Goal: Task Accomplishment & Management: Manage account settings

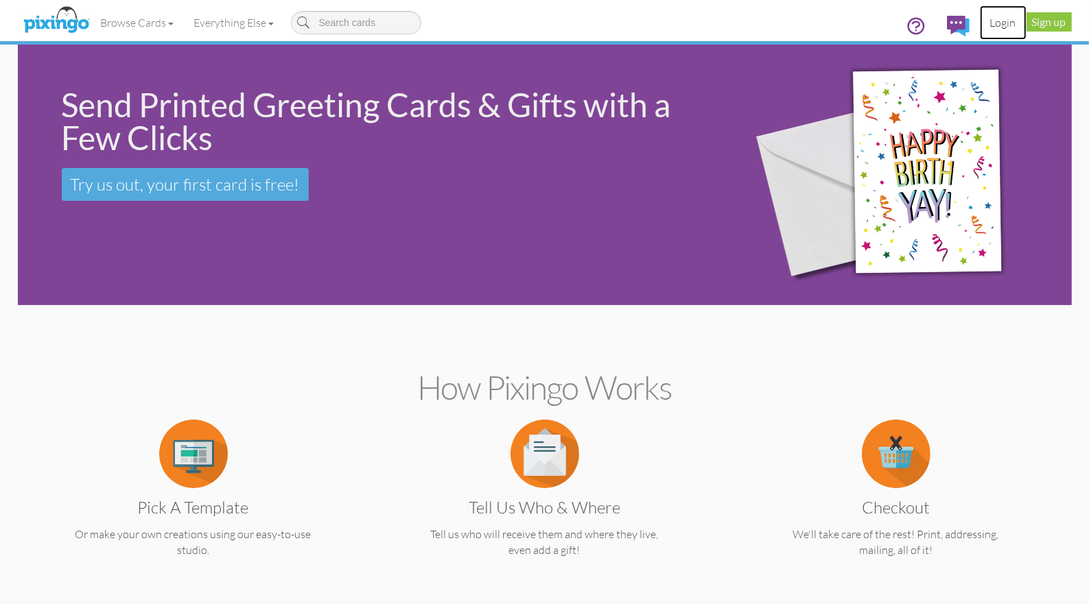
click at [1001, 19] on link "Login" at bounding box center [1003, 22] width 47 height 34
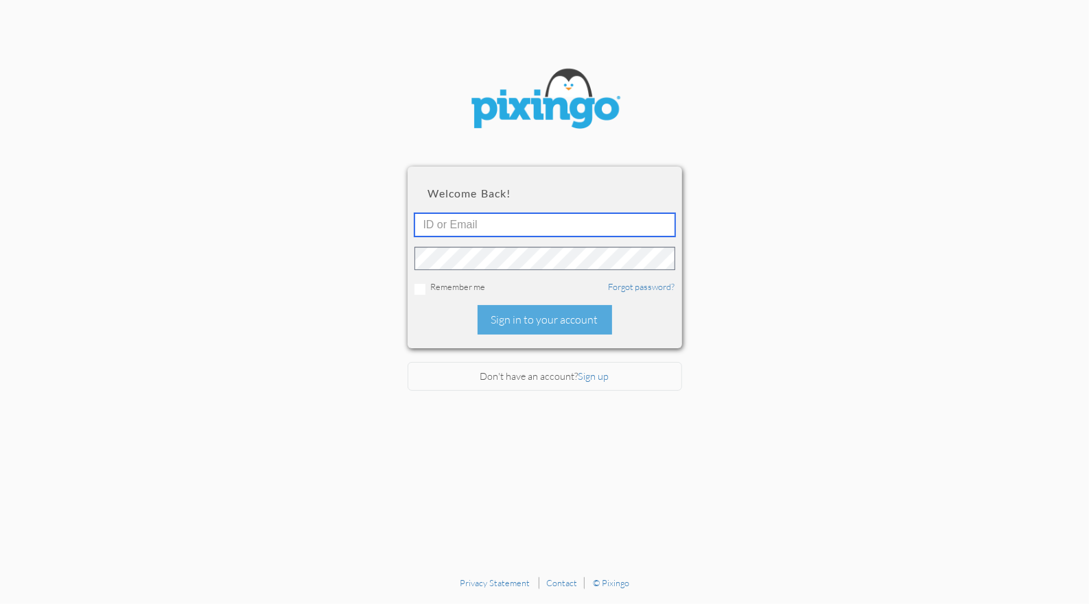
type input "1644"
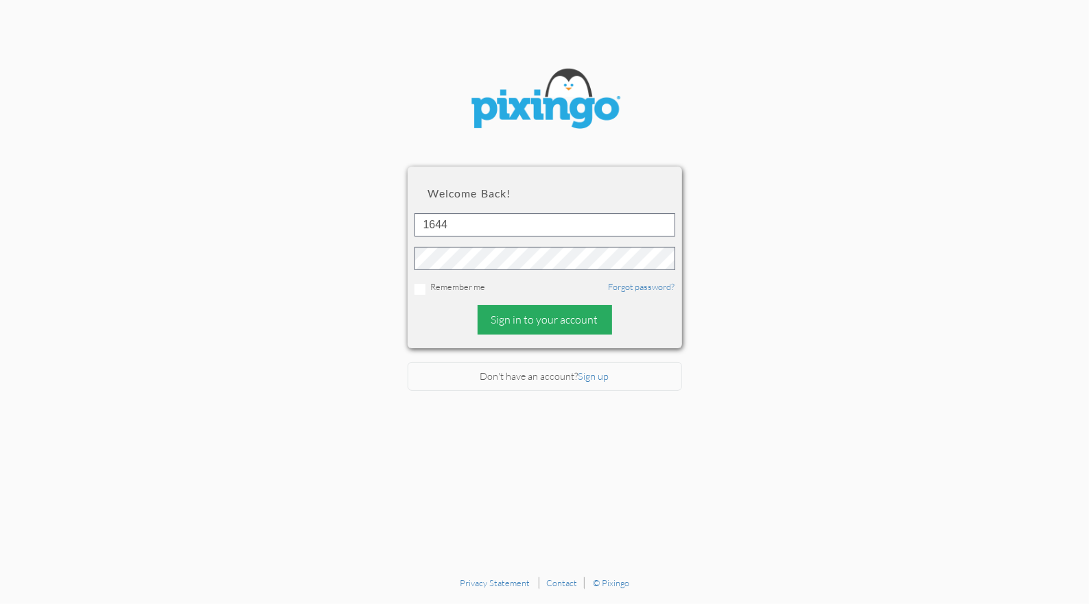
click at [562, 320] on div "Sign in to your account" at bounding box center [544, 319] width 134 height 29
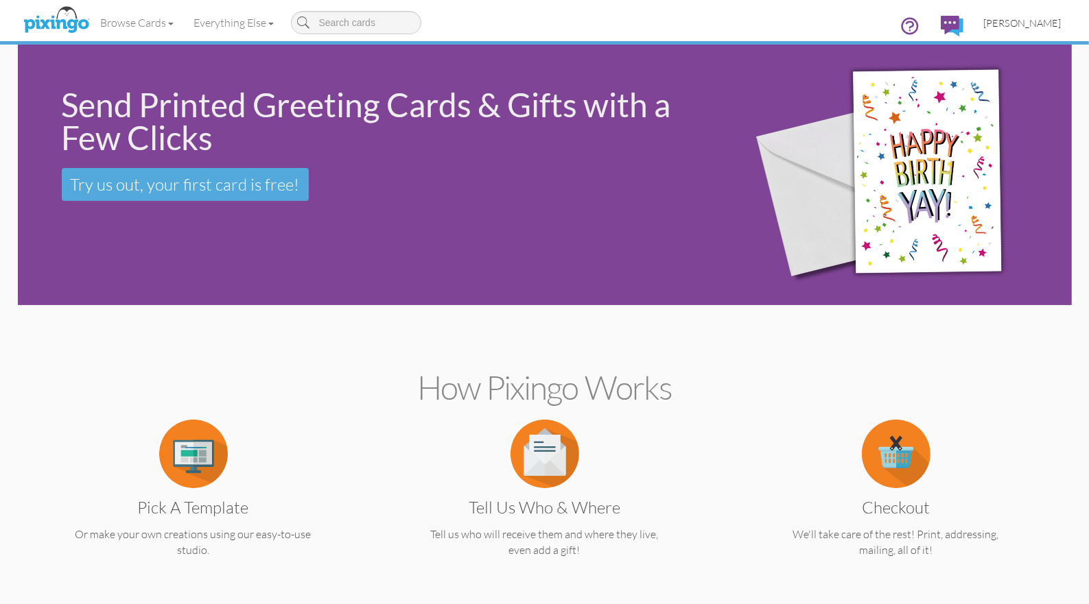
click at [1021, 29] on link "[PERSON_NAME]" at bounding box center [1022, 22] width 98 height 35
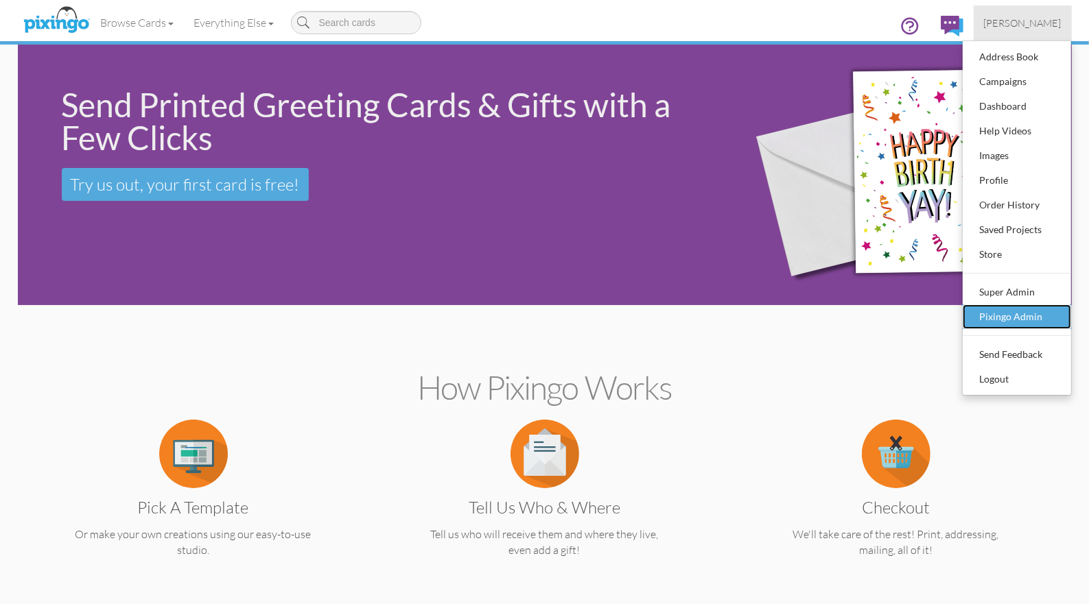
click at [985, 322] on div "Pixingo Admin" at bounding box center [1016, 317] width 81 height 21
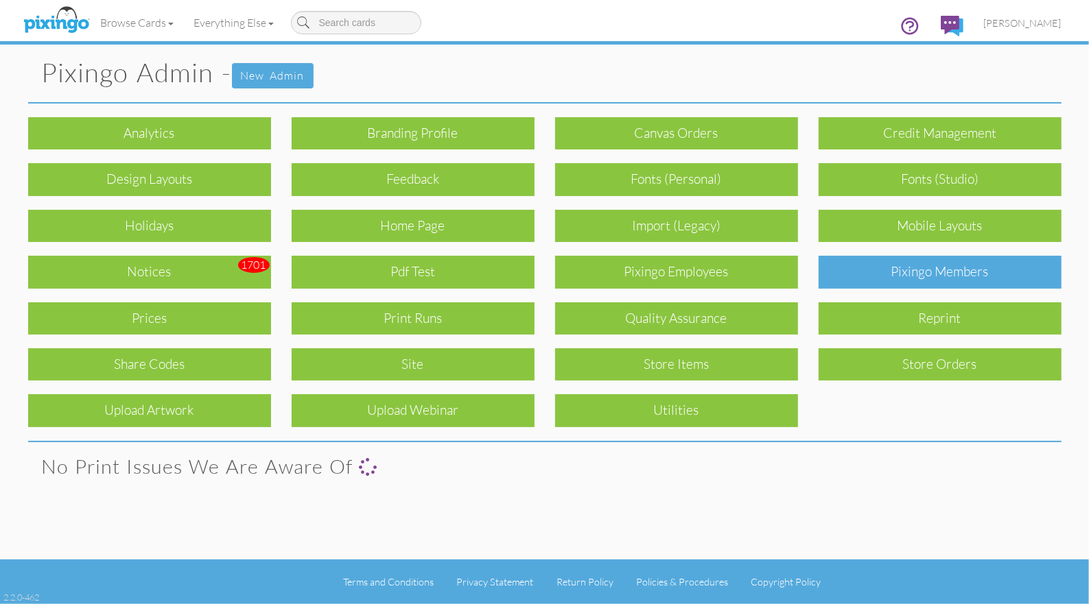
click at [897, 269] on div "Pixingo Members" at bounding box center [939, 272] width 243 height 32
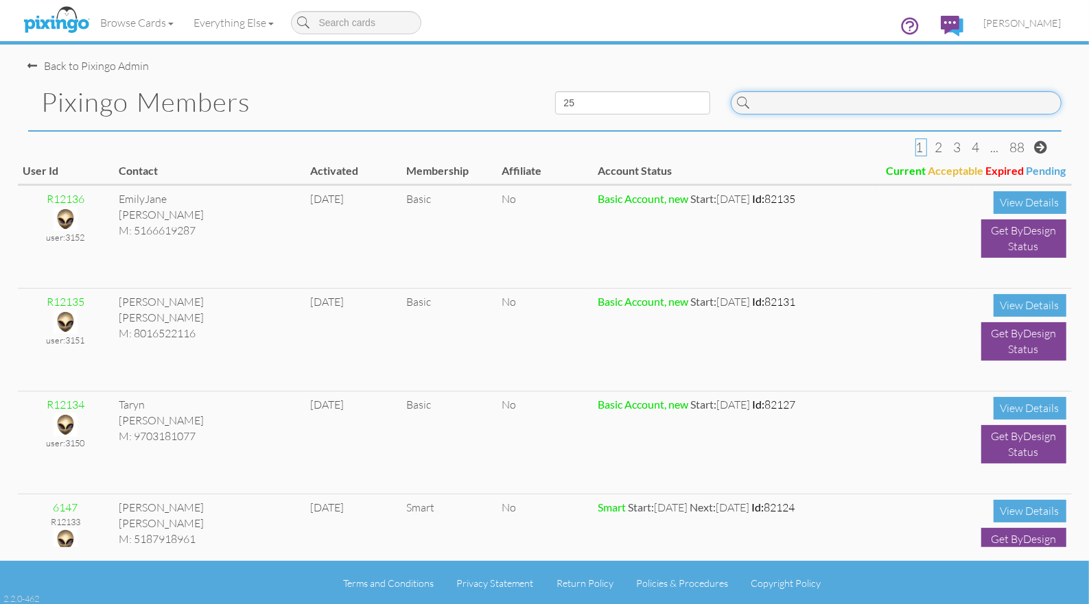
click at [793, 102] on input at bounding box center [896, 102] width 331 height 23
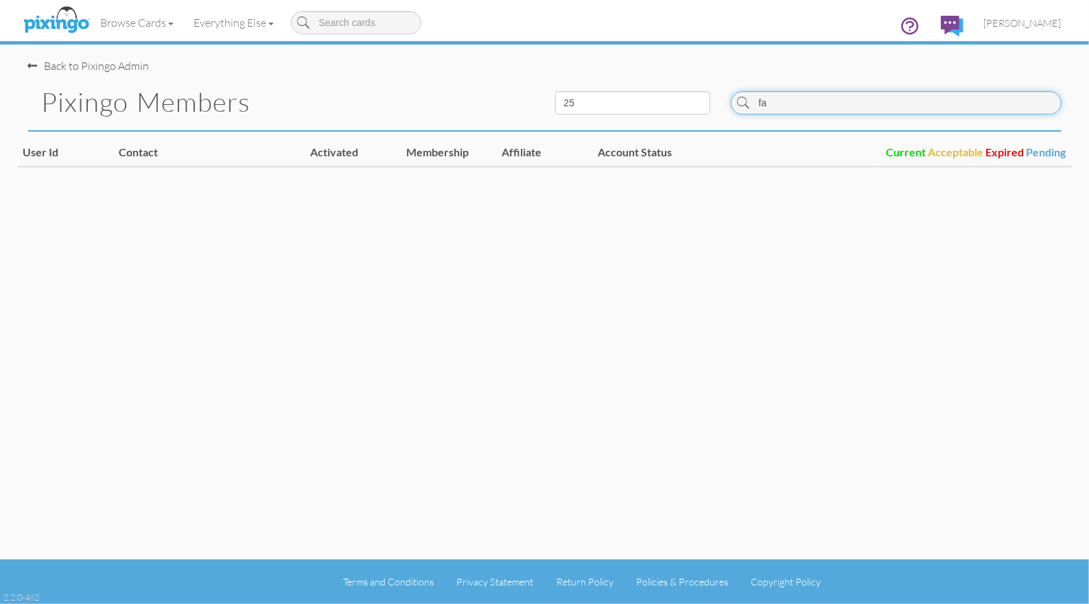
type input "f"
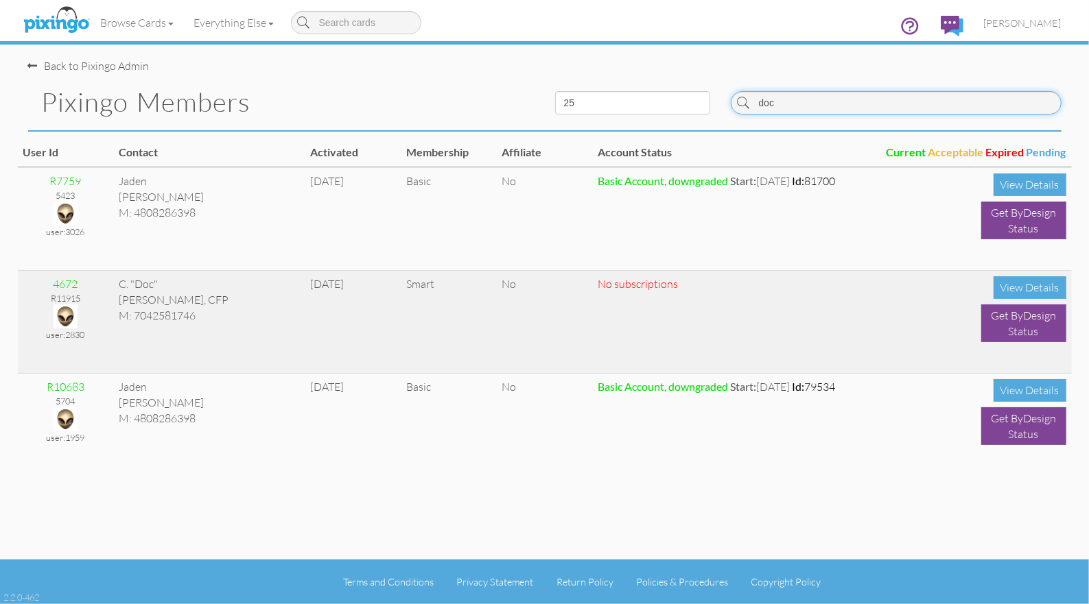
type input "doc"
click at [64, 311] on img at bounding box center [66, 317] width 24 height 24
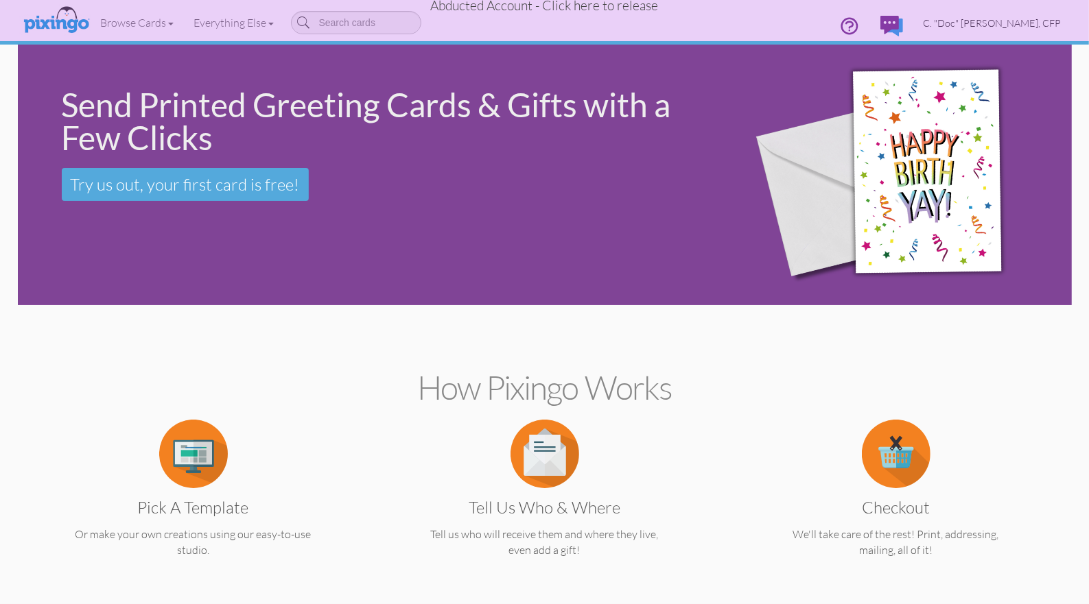
click at [1036, 23] on span "C. "Doc" [PERSON_NAME], CFP" at bounding box center [992, 23] width 138 height 12
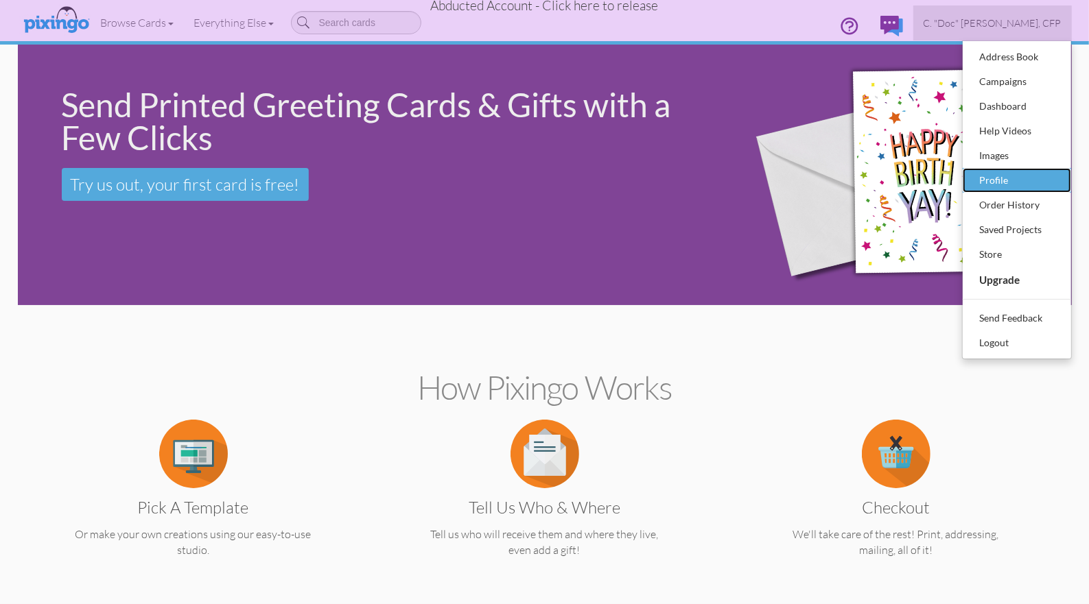
click at [1003, 177] on div "Profile" at bounding box center [1016, 180] width 81 height 21
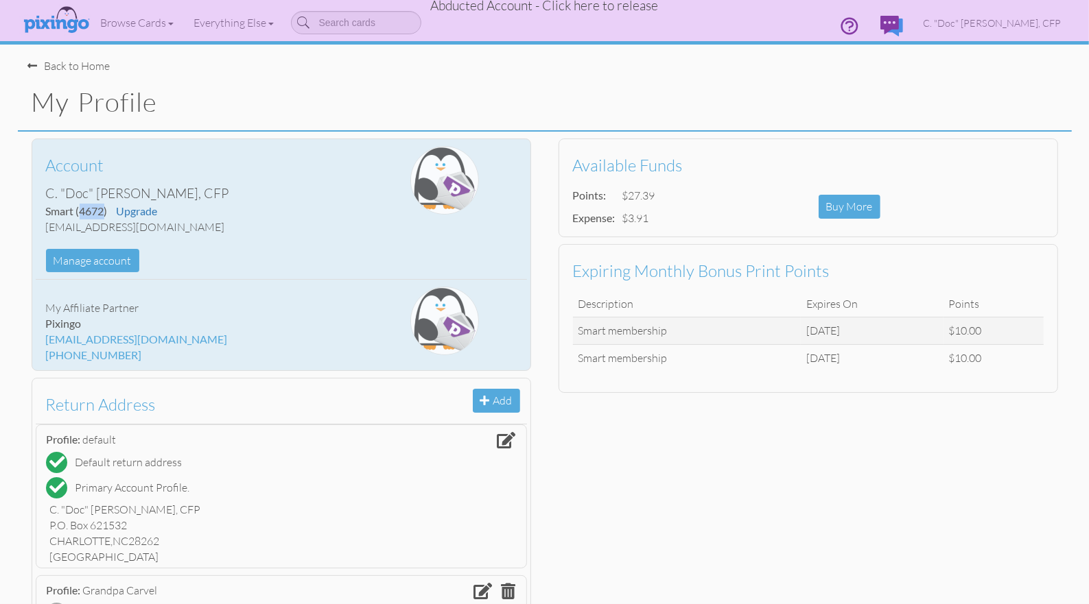
drag, startPoint x: 82, startPoint y: 213, endPoint x: 103, endPoint y: 212, distance: 21.3
click at [103, 212] on span "(4672)" at bounding box center [92, 210] width 32 height 13
copy span "4672"
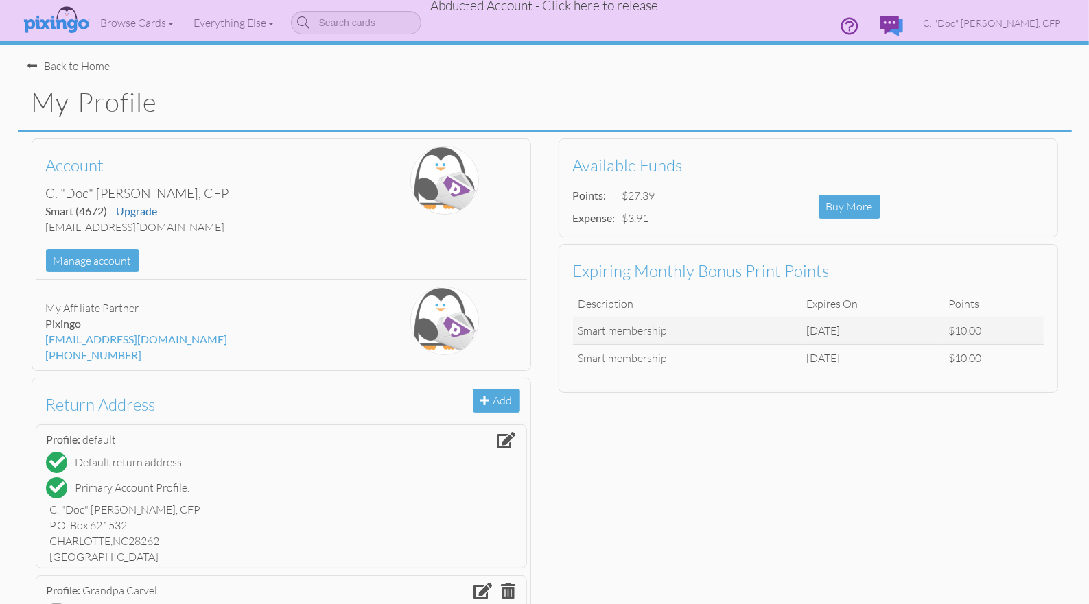
click at [567, 9] on span "Abducted Account - Click here to release" at bounding box center [545, 5] width 228 height 16
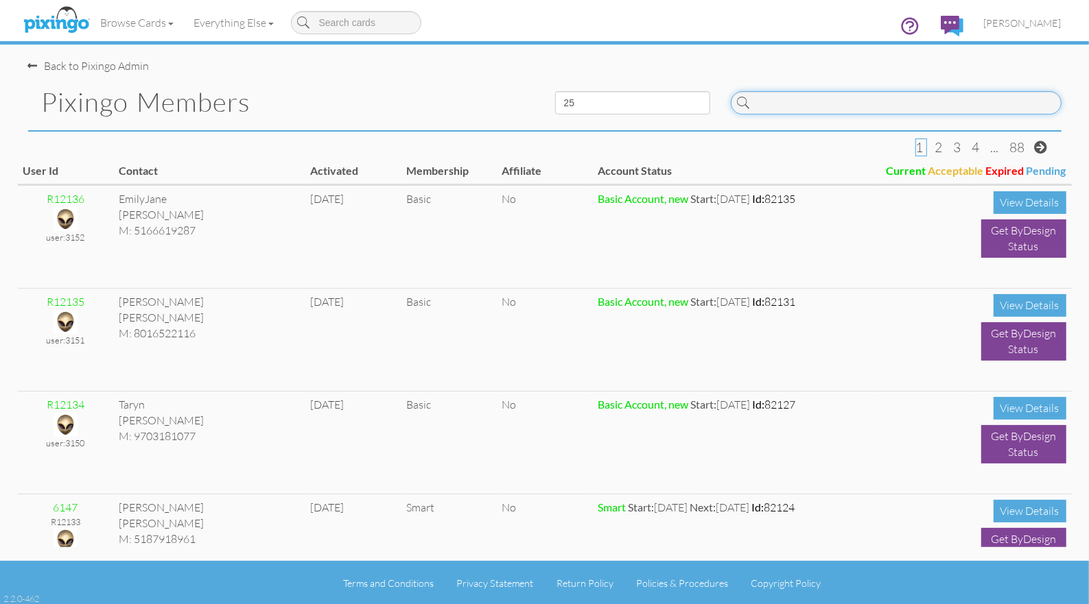
click at [867, 105] on input at bounding box center [896, 102] width 331 height 23
paste input "4672"
type input "4672"
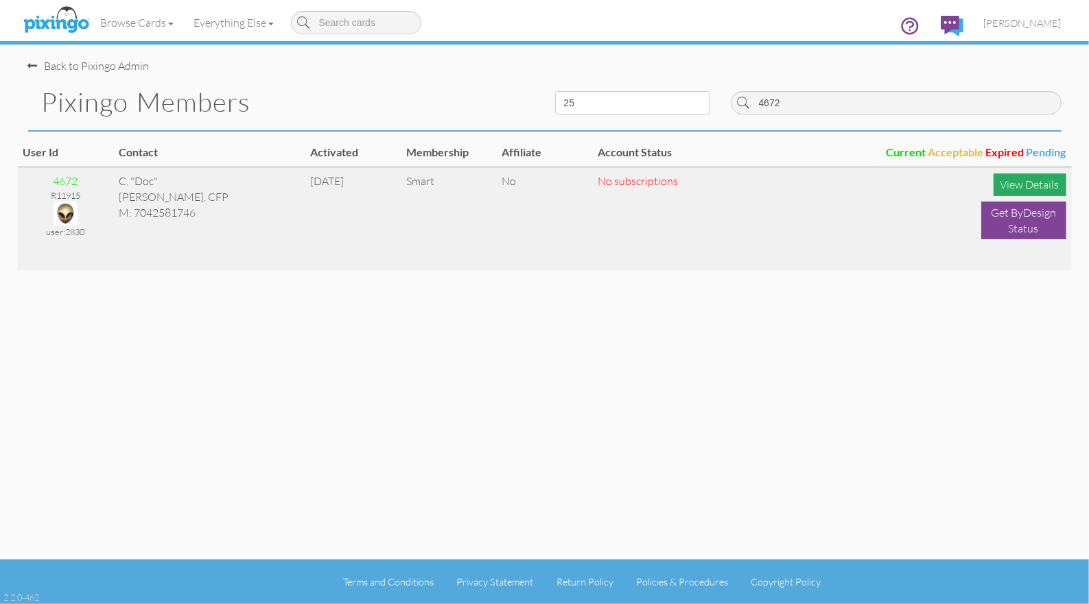
click at [1049, 187] on div "View Details" at bounding box center [1029, 185] width 73 height 23
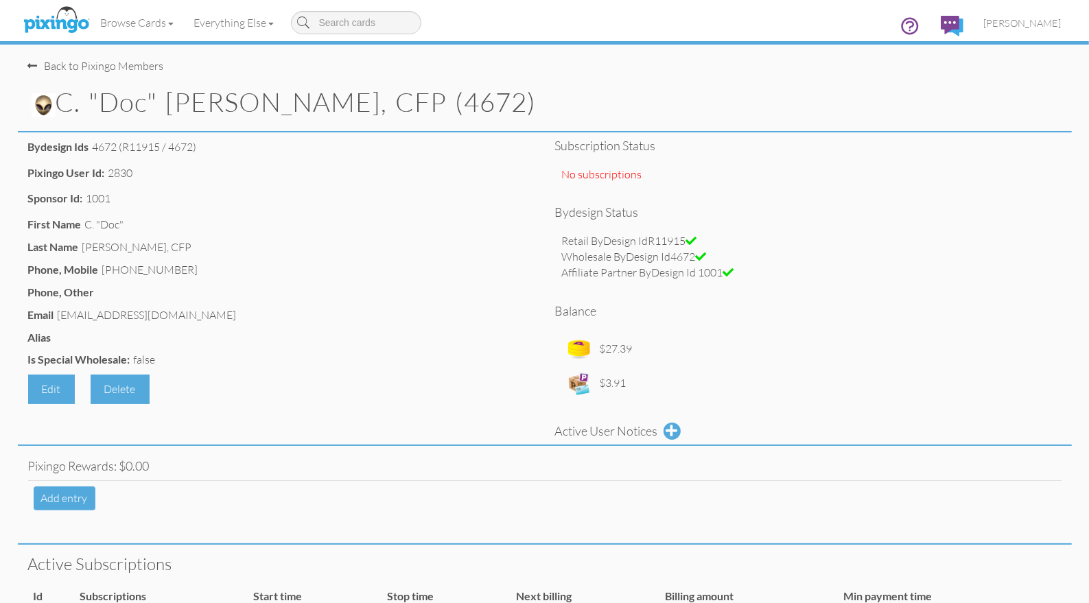
click at [47, 108] on img at bounding box center [44, 105] width 24 height 24
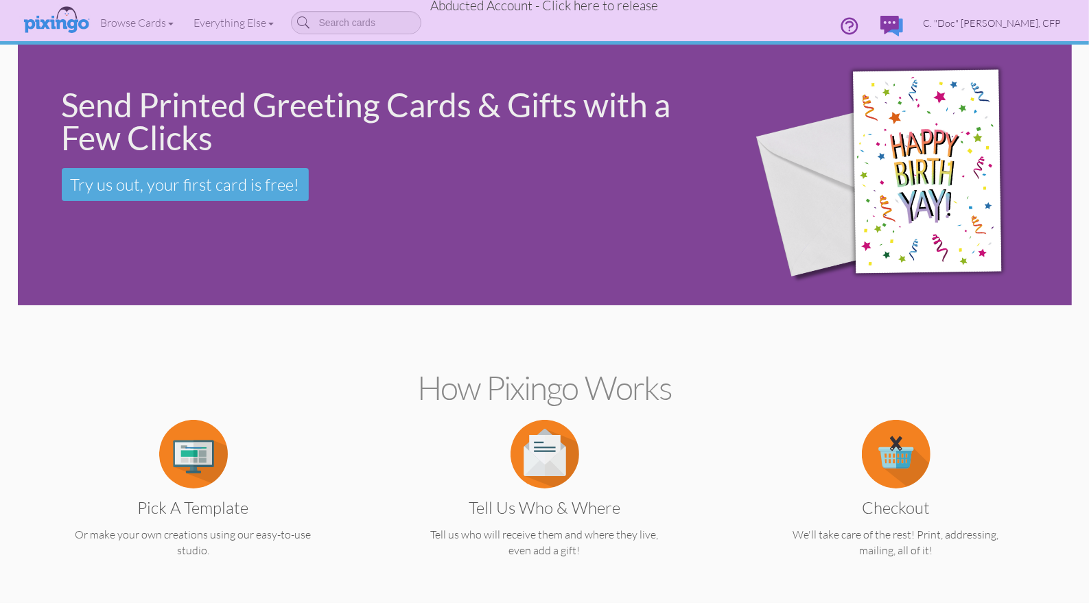
click at [1013, 26] on span "C. "Doc" [PERSON_NAME], CFP" at bounding box center [992, 23] width 138 height 12
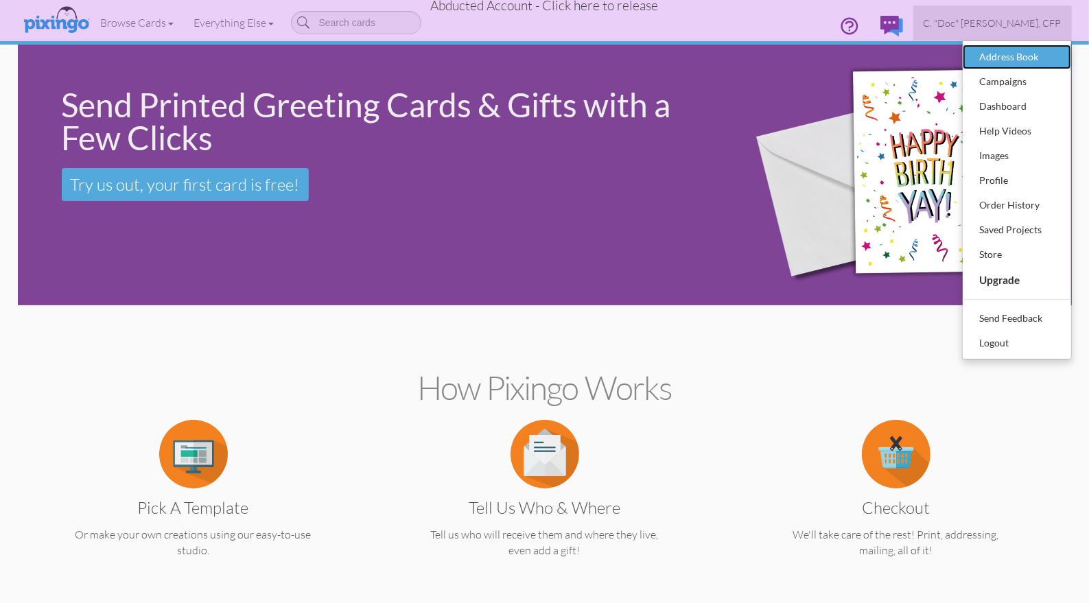
click at [1005, 60] on div "Address Book" at bounding box center [1016, 57] width 81 height 21
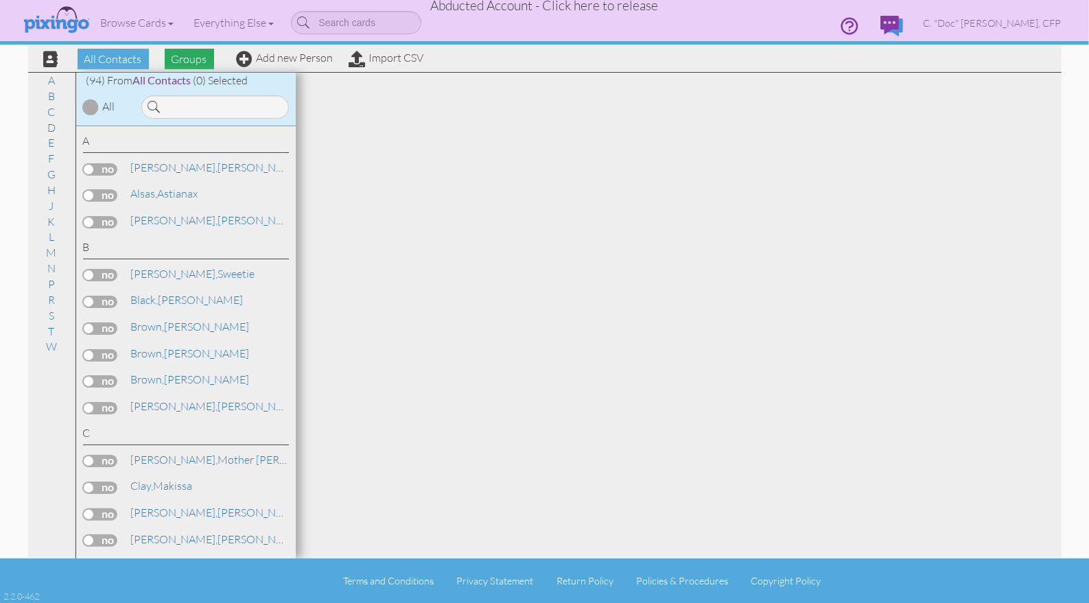
click at [202, 62] on span "Groups" at bounding box center [189, 59] width 49 height 21
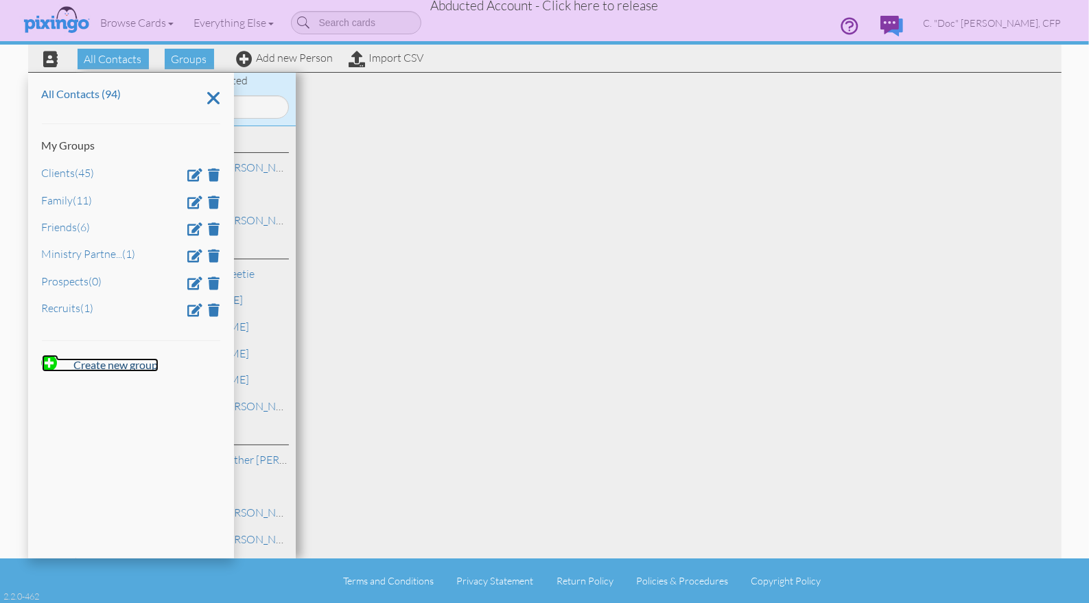
click at [102, 366] on strong "Create new group" at bounding box center [116, 364] width 84 height 13
type input "All Contact 9/11/25"
click at [80, 405] on span at bounding box center [85, 404] width 14 height 21
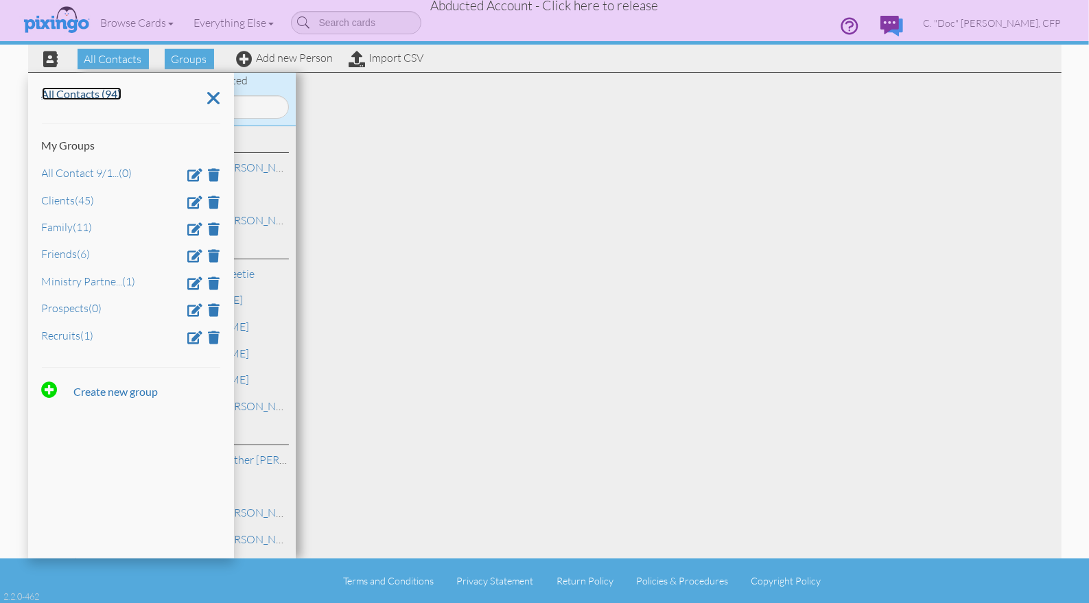
click at [53, 96] on link "All Contacts (94)" at bounding box center [82, 93] width 80 height 13
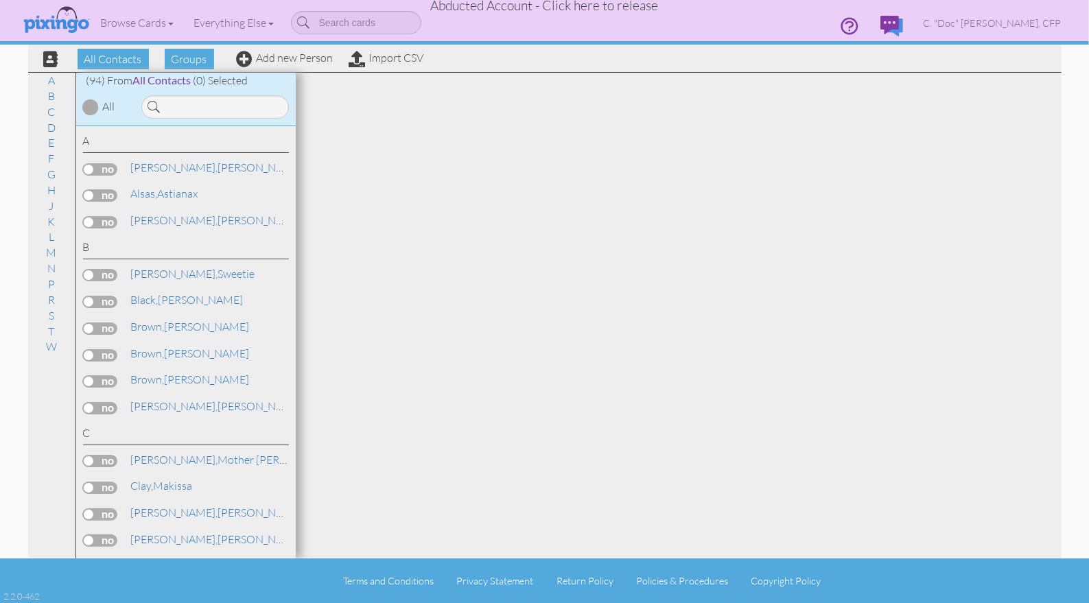
click at [89, 104] on div at bounding box center [91, 107] width 16 height 16
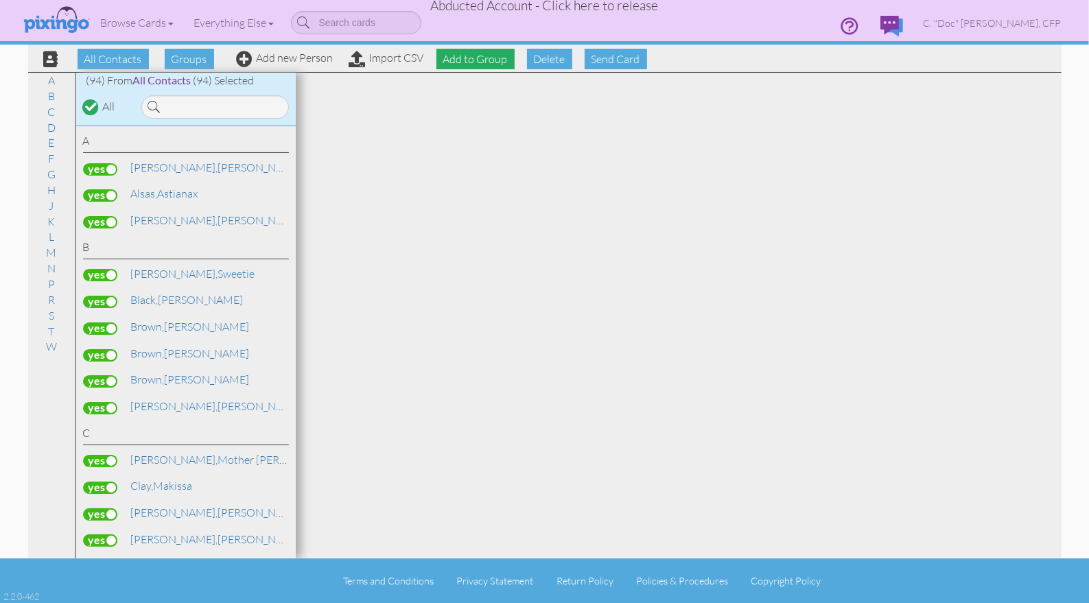
click at [488, 64] on span "Add to Group" at bounding box center [475, 59] width 78 height 21
click at [532, 94] on select "-- Select a group -- All Contact 9/11/25 Clients Family Friends Ministry Partne…" at bounding box center [475, 91] width 118 height 23
select select "10854"
click at [416, 81] on select "-- Select a group -- All Contact 9/11/25 Clients Family Friends Ministry Partne…" at bounding box center [475, 91] width 118 height 23
click at [449, 112] on icon at bounding box center [446, 116] width 9 height 14
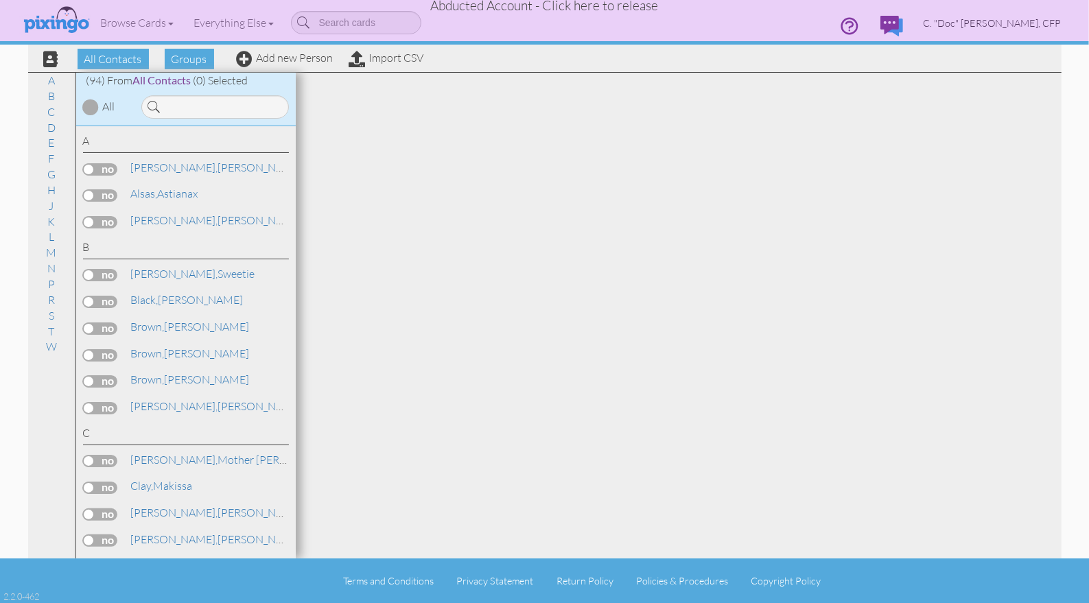
click at [1016, 25] on span "C. "Doc" [PERSON_NAME], CFP" at bounding box center [992, 23] width 138 height 12
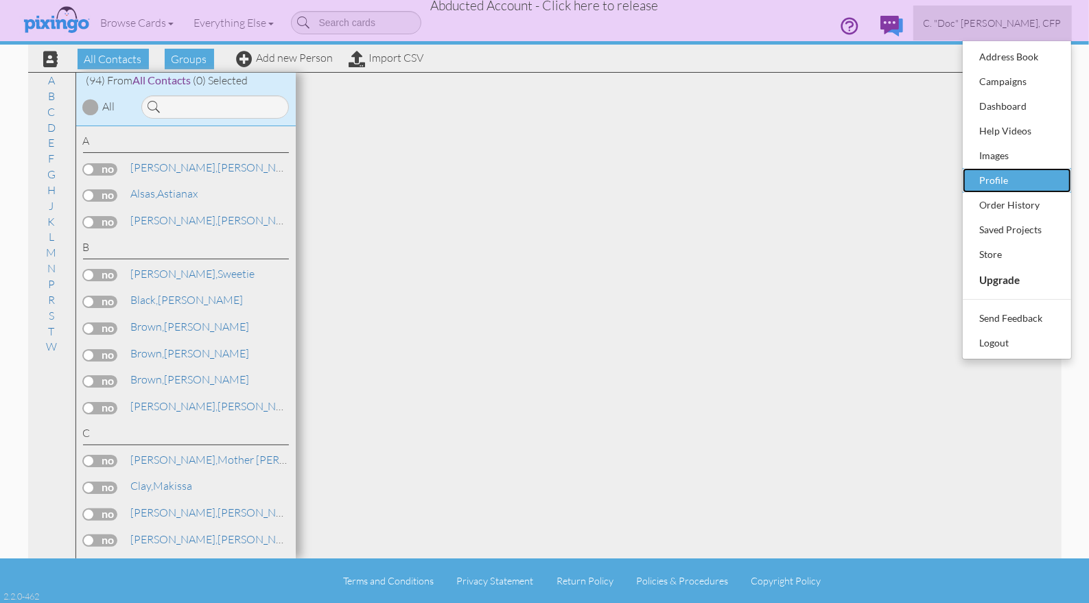
click at [988, 181] on div "Profile" at bounding box center [1016, 180] width 81 height 21
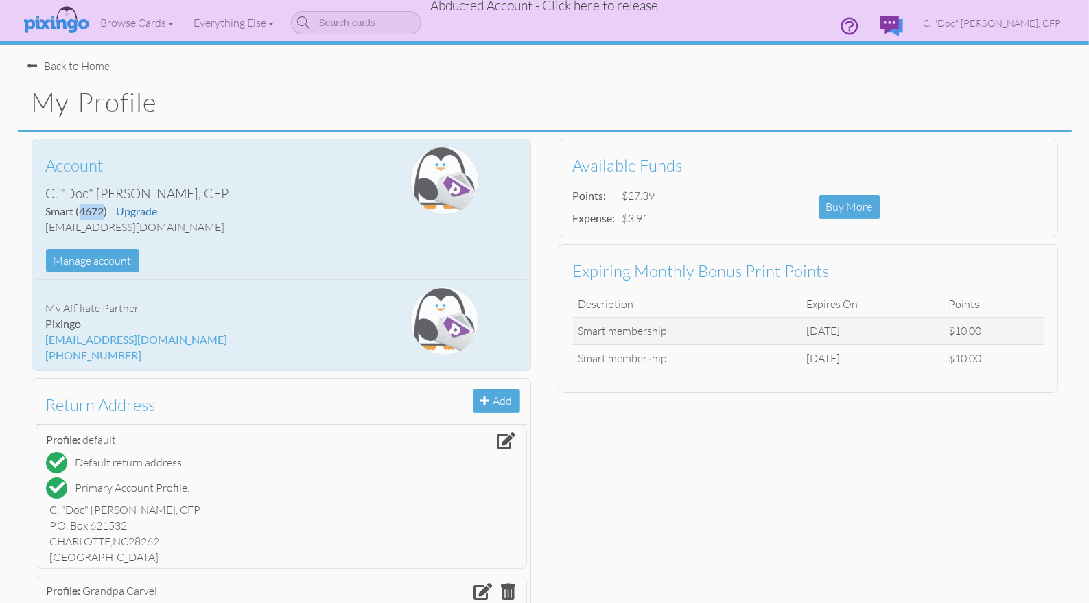
drag, startPoint x: 81, startPoint y: 211, endPoint x: 104, endPoint y: 211, distance: 23.3
click at [104, 211] on span "(4672)" at bounding box center [92, 210] width 32 height 13
copy span "4672"
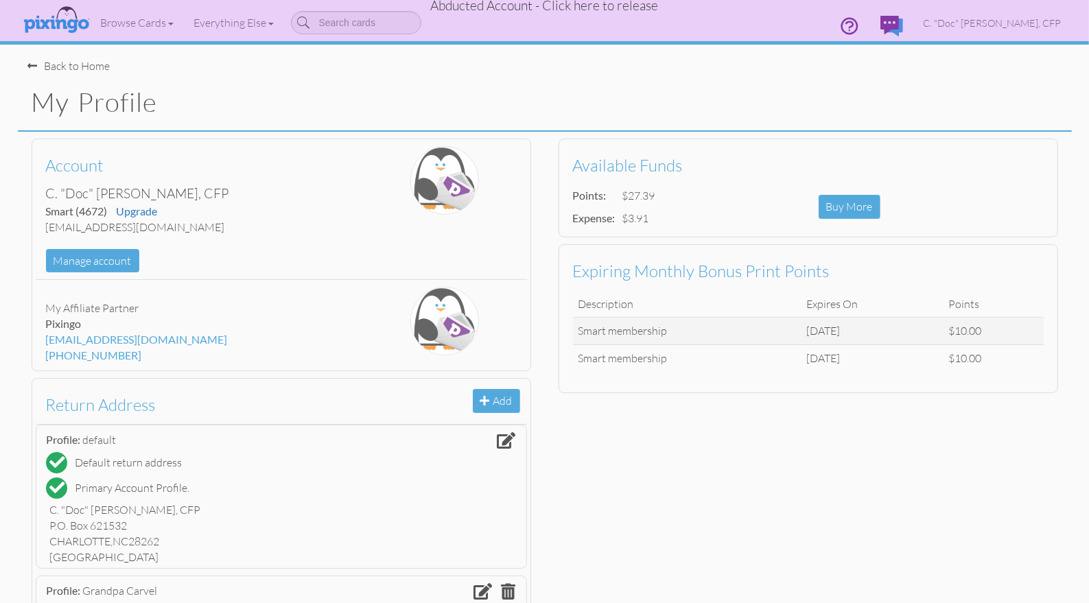
click at [281, 97] on h1 "My Profile" at bounding box center [552, 102] width 1040 height 29
click at [497, 8] on span "Abducted Account - Click here to release" at bounding box center [545, 5] width 228 height 16
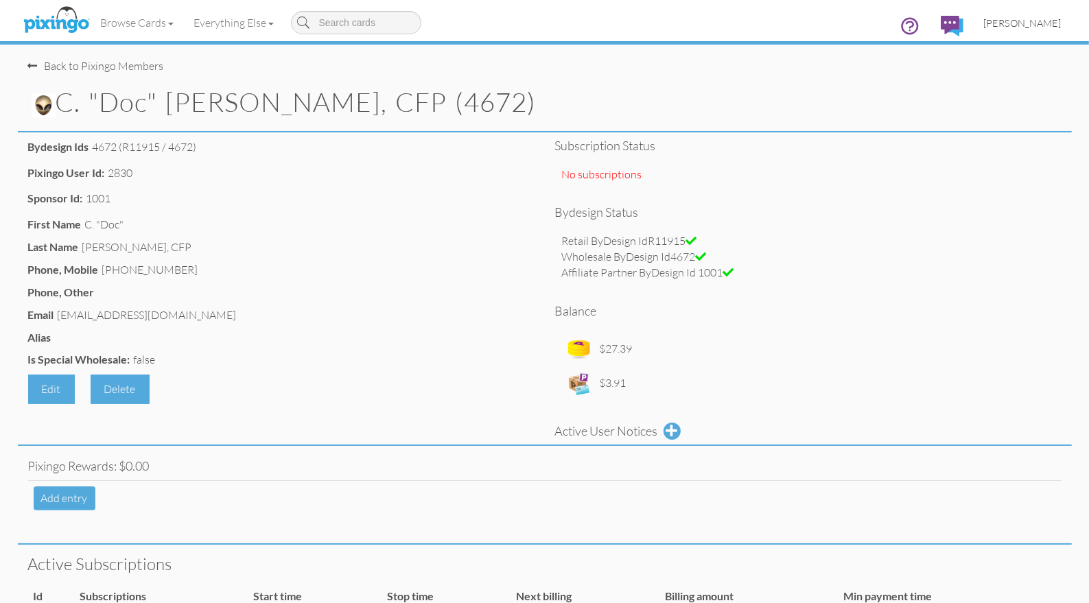
click at [1038, 25] on span "[PERSON_NAME]" at bounding box center [1023, 23] width 78 height 12
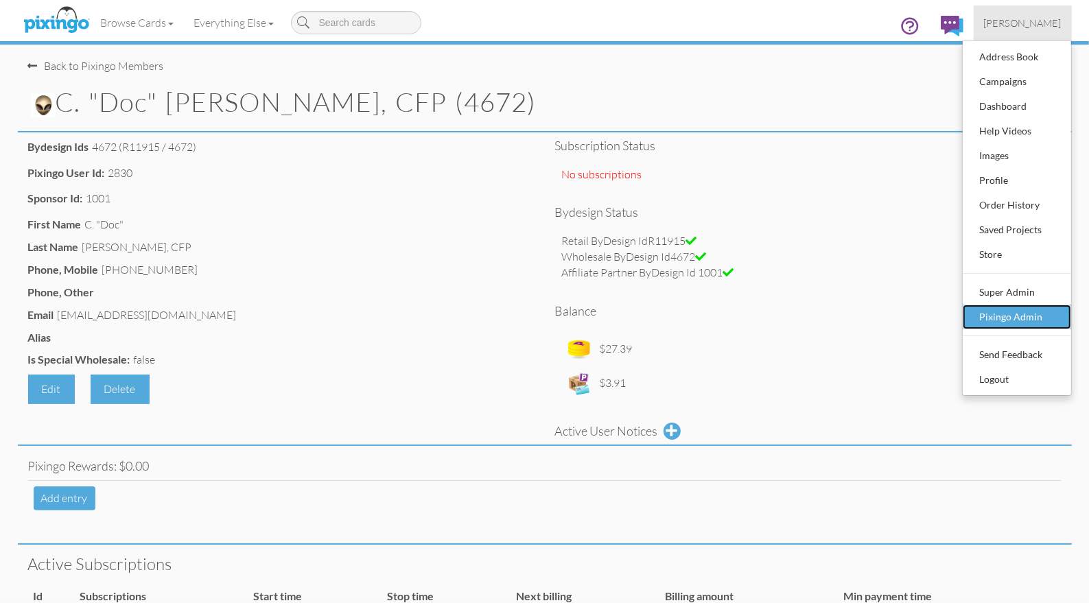
click at [1012, 318] on div "Pixingo Admin" at bounding box center [1016, 317] width 81 height 21
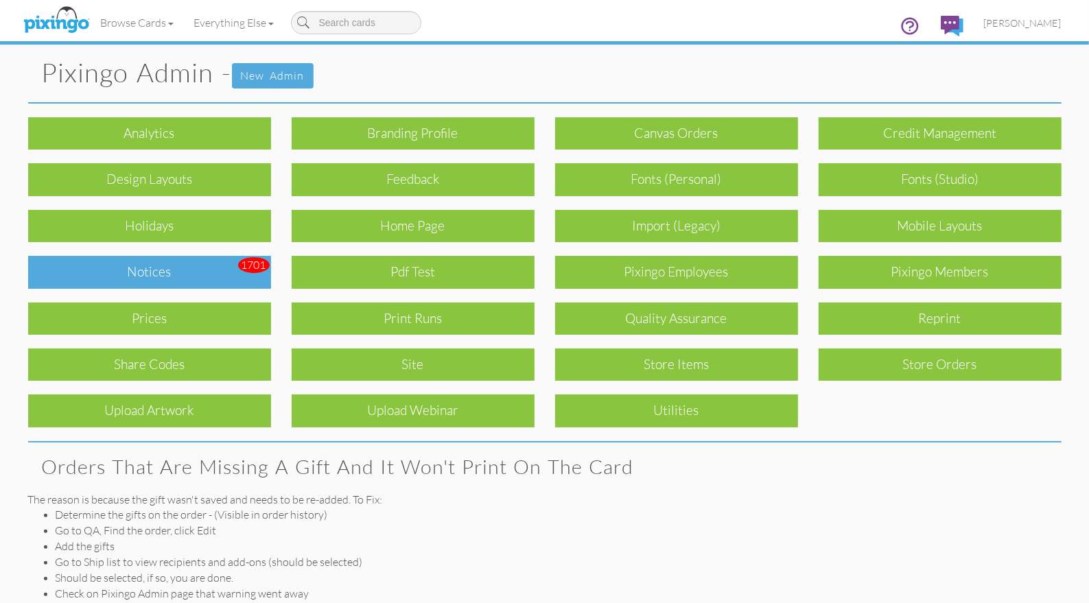
click at [120, 271] on div "Notices" at bounding box center [149, 272] width 243 height 32
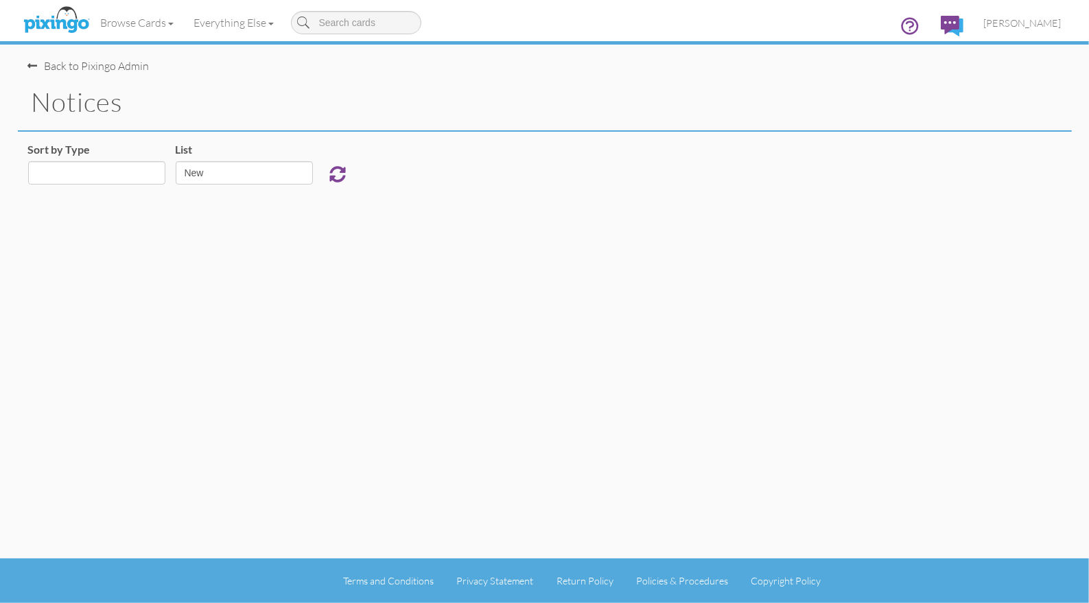
select select "object:1870"
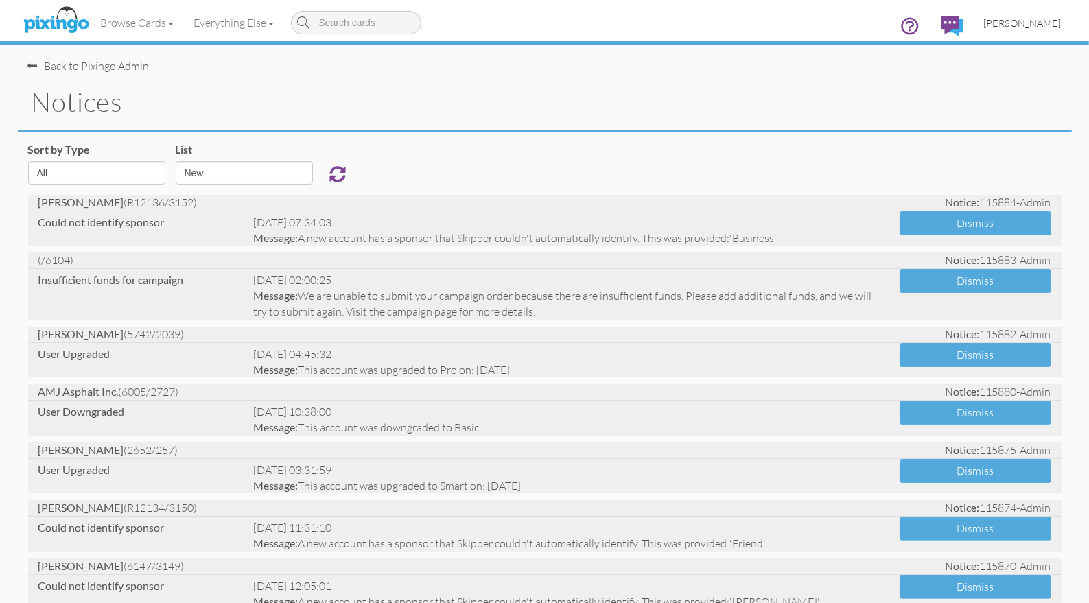
click at [1049, 21] on span "[PERSON_NAME]" at bounding box center [1023, 23] width 78 height 12
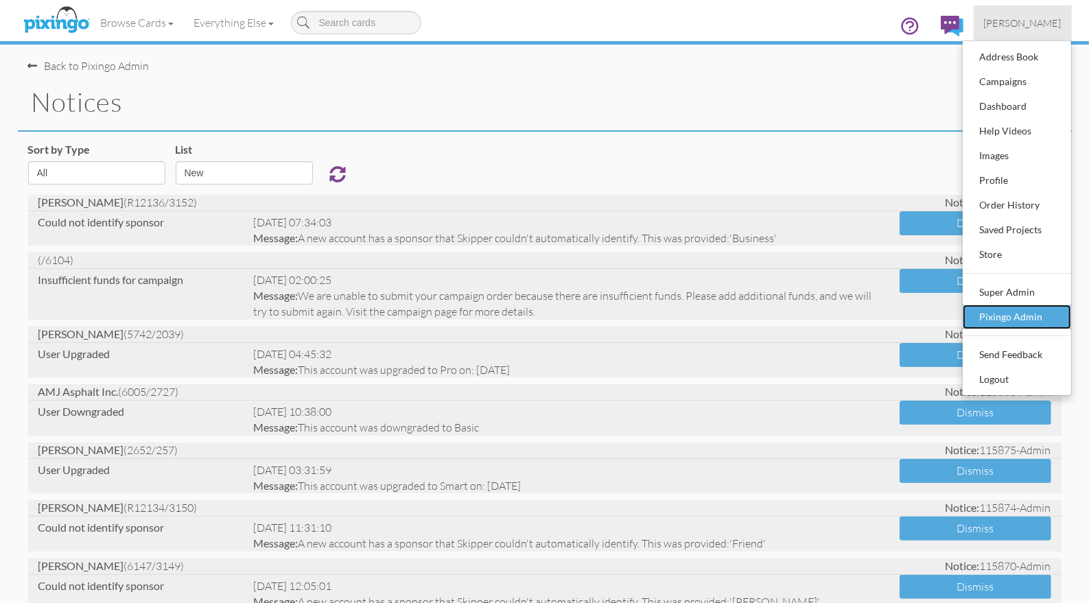
click at [1029, 317] on div "Pixingo Admin" at bounding box center [1016, 317] width 81 height 21
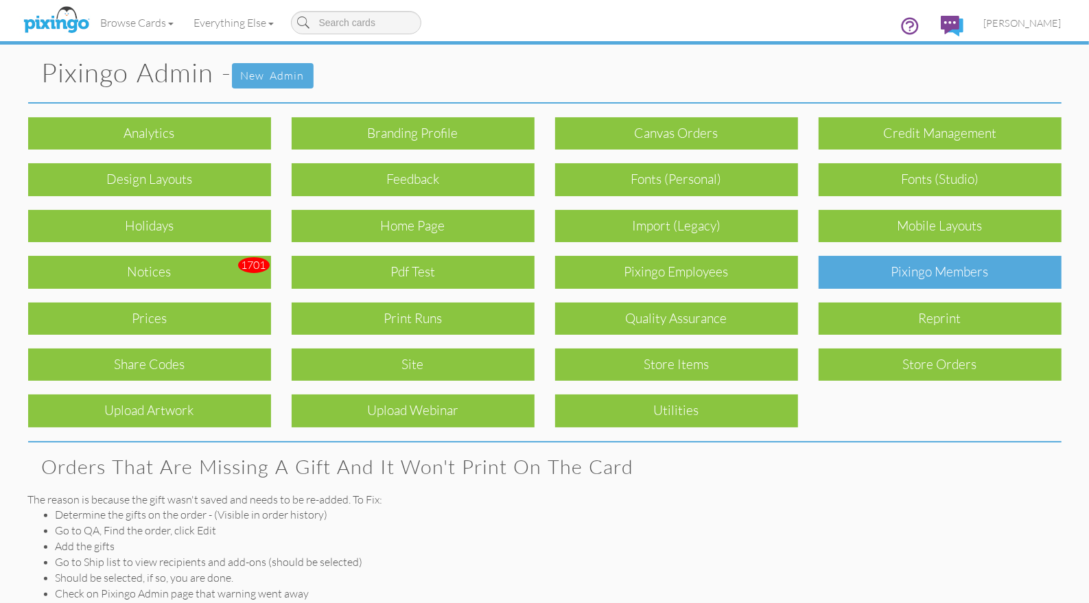
click at [936, 277] on div "Pixingo Members" at bounding box center [939, 272] width 243 height 32
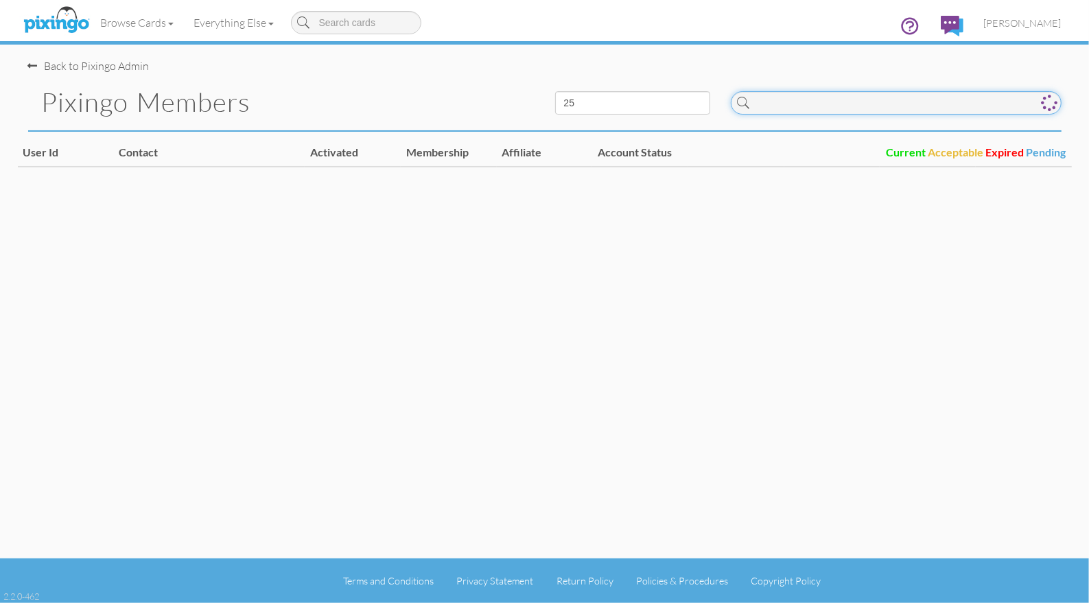
click at [802, 104] on input at bounding box center [896, 102] width 331 height 23
paste input "4672"
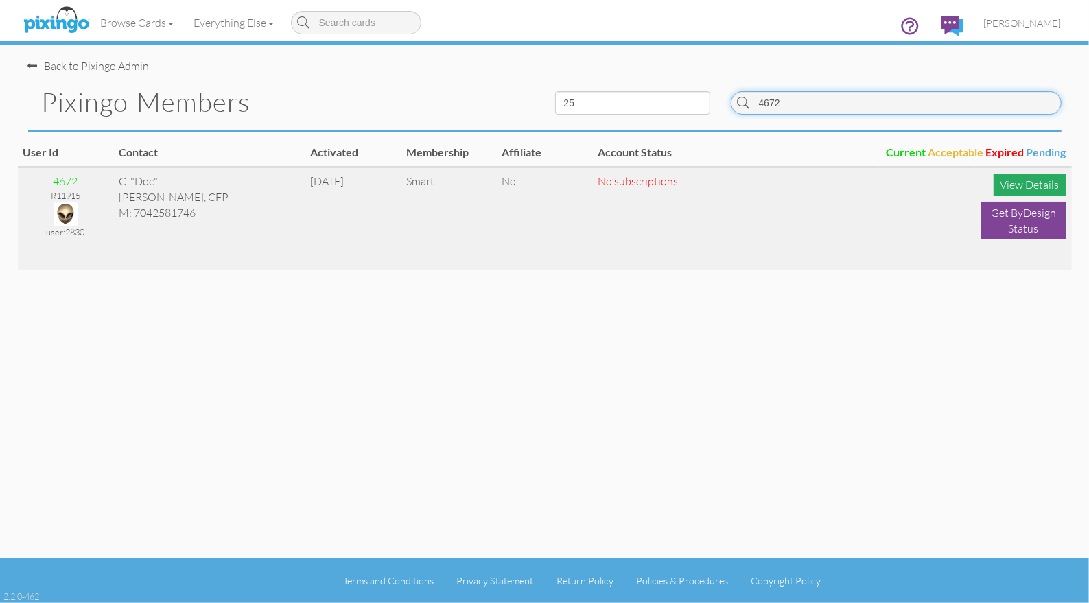
type input "4672"
click at [1038, 183] on div "View Details" at bounding box center [1029, 185] width 73 height 23
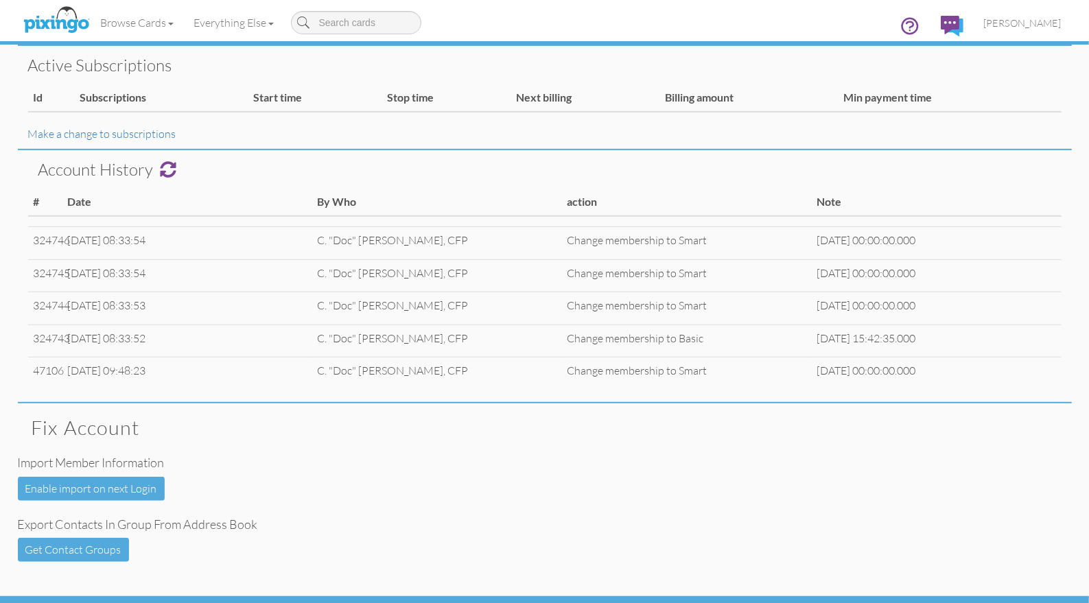
scroll to position [535, 0]
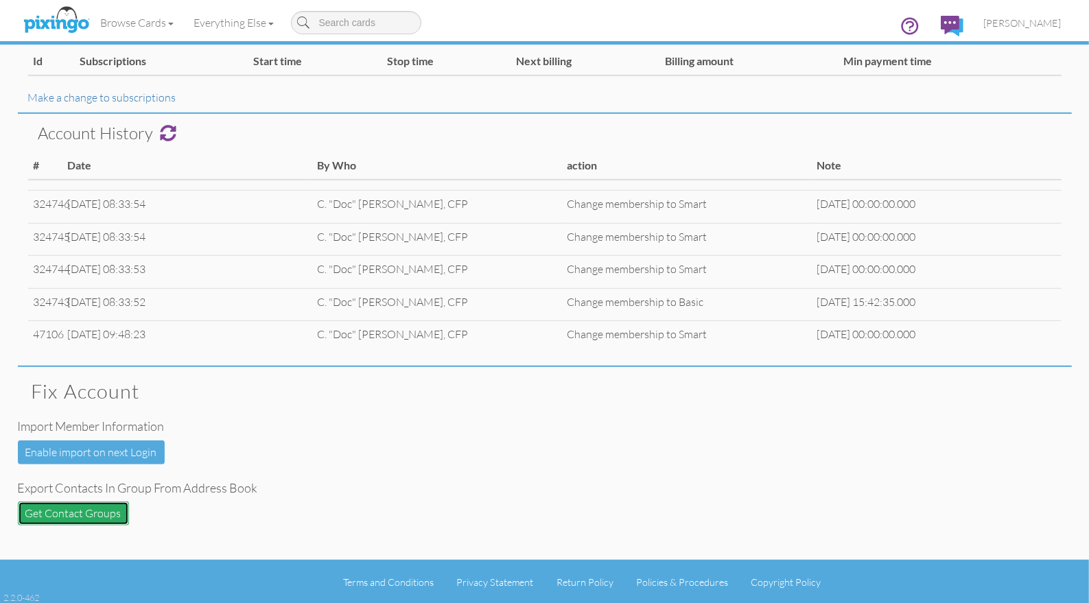
click at [78, 508] on button "Get Contact Groups" at bounding box center [73, 513] width 111 height 24
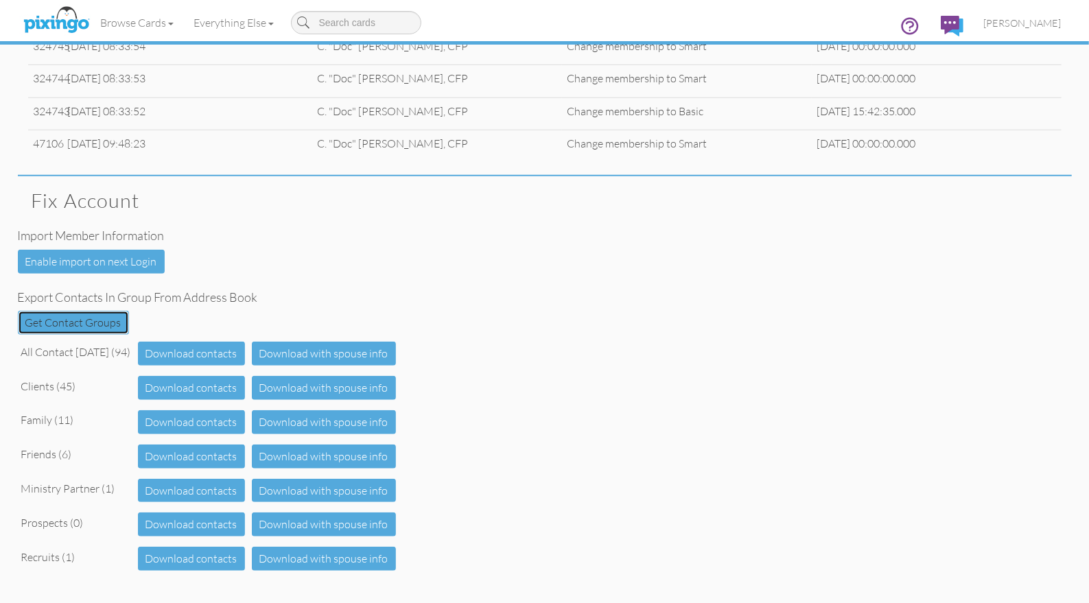
scroll to position [727, 0]
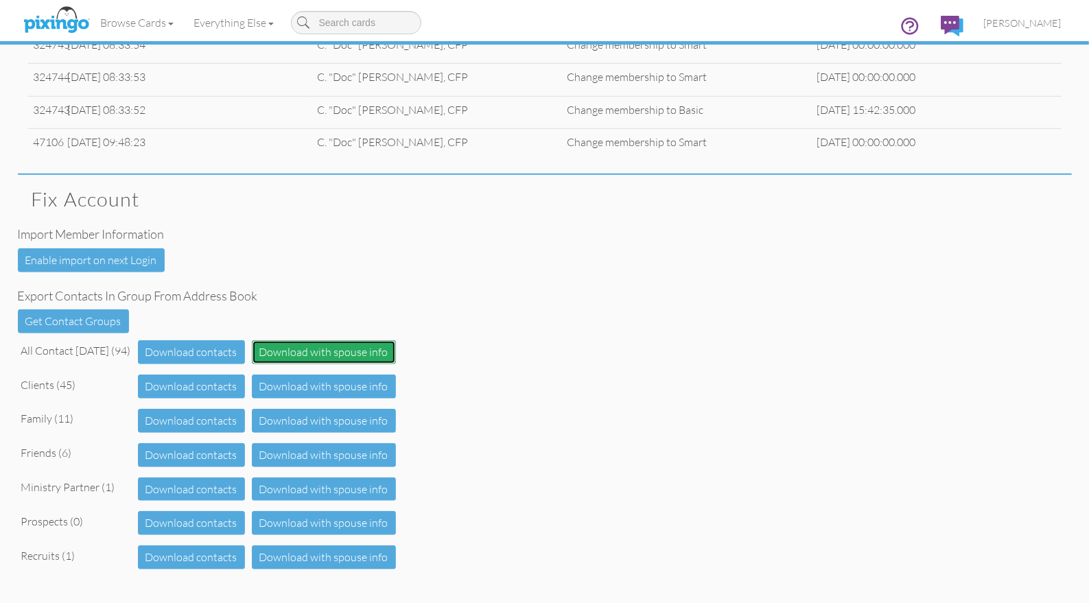
click at [324, 359] on button "Download with spouse info" at bounding box center [324, 352] width 144 height 24
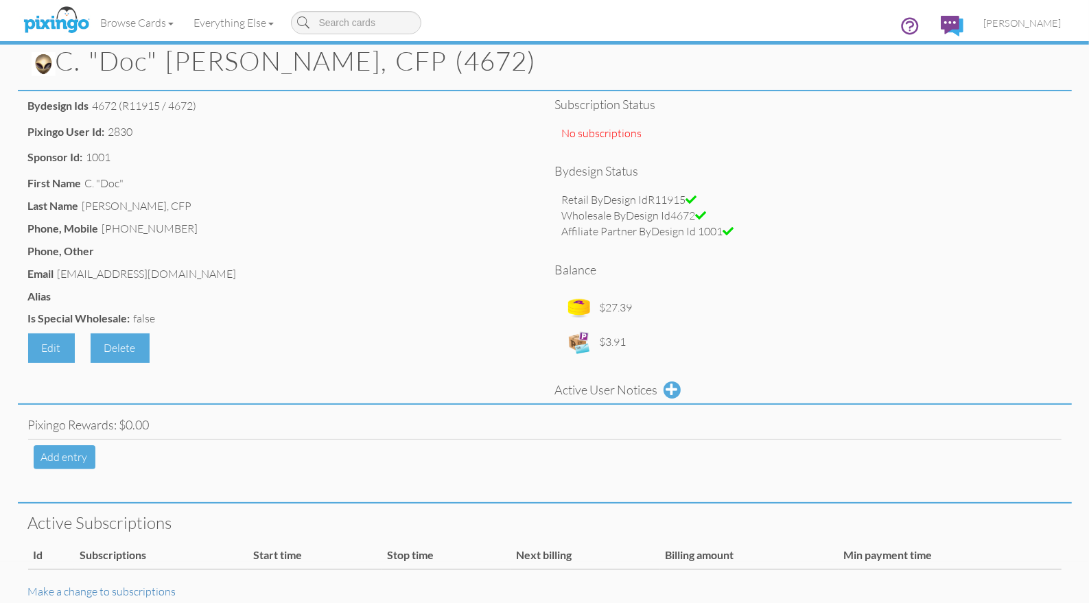
scroll to position [0, 0]
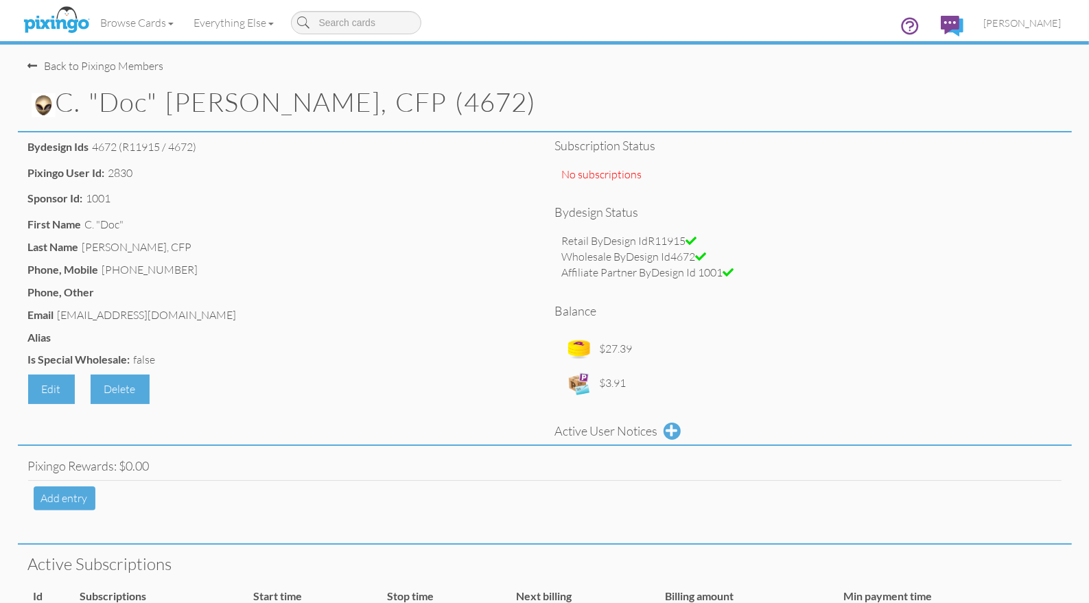
click at [63, 19] on img at bounding box center [56, 20] width 73 height 34
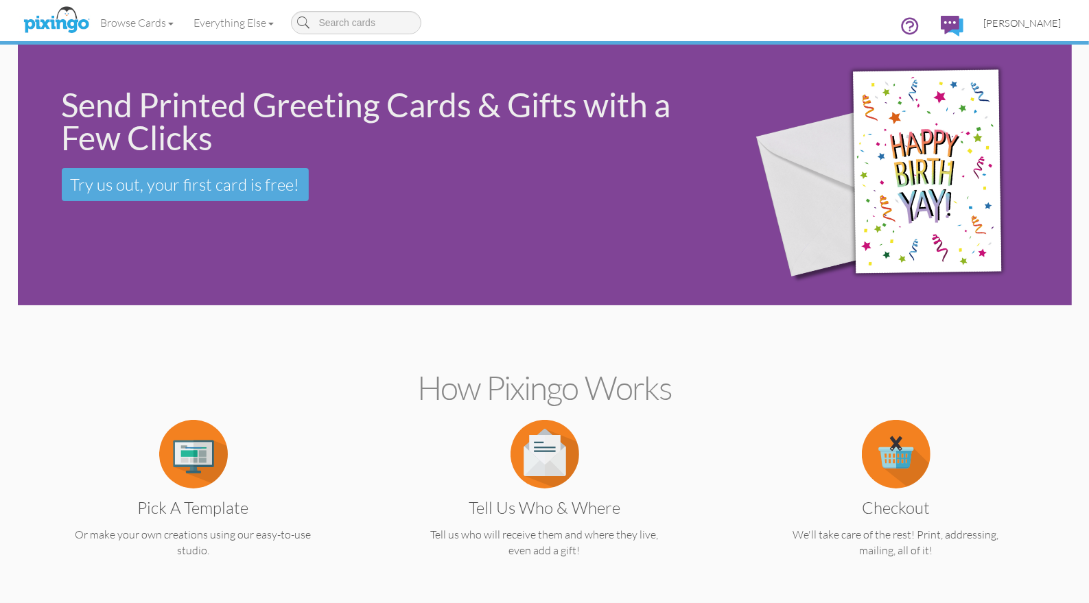
click at [1023, 21] on span "[PERSON_NAME]" at bounding box center [1023, 23] width 78 height 12
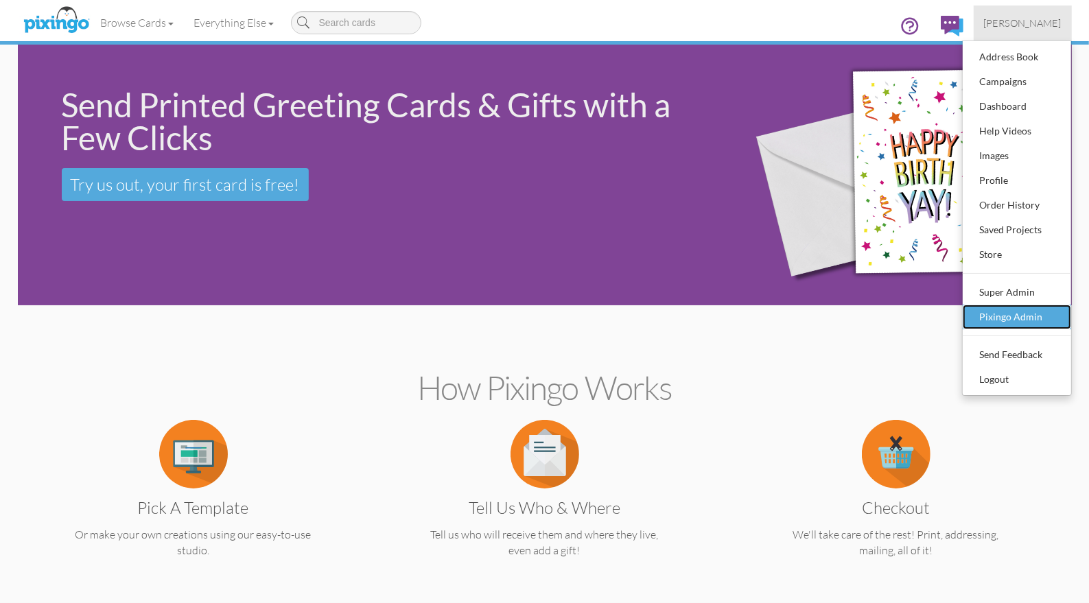
click at [1021, 307] on div "Pixingo Admin" at bounding box center [1016, 317] width 81 height 21
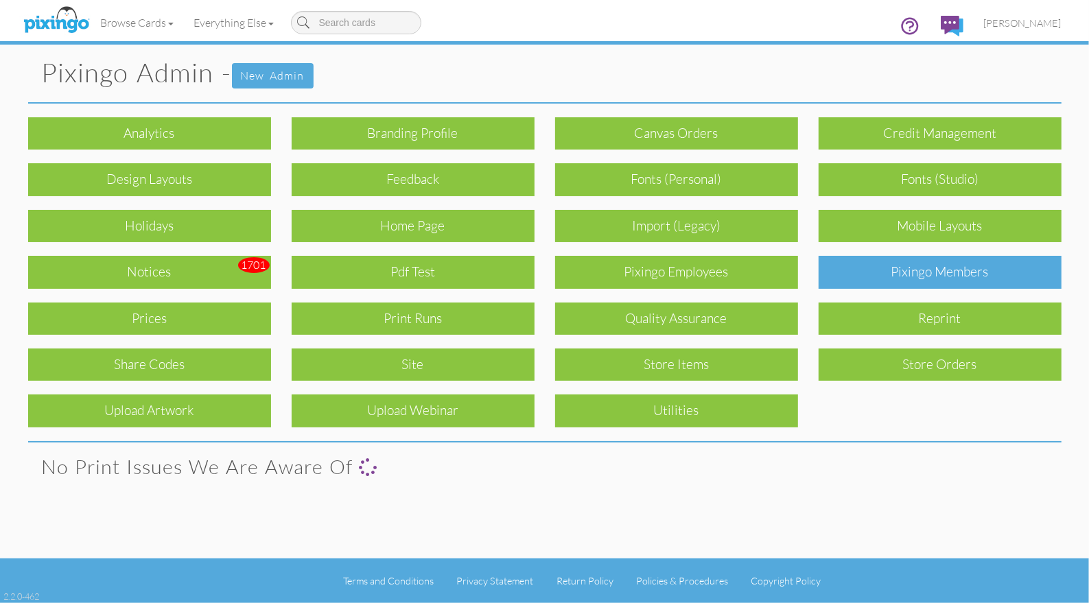
click at [958, 278] on div "Pixingo Members" at bounding box center [939, 272] width 243 height 32
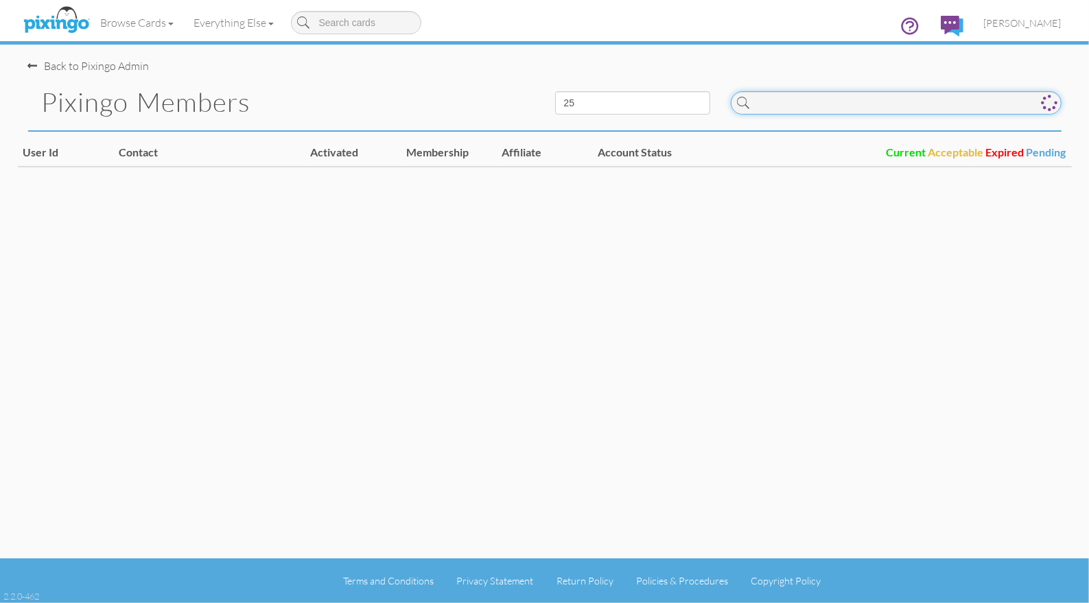
click at [790, 102] on input at bounding box center [896, 102] width 331 height 23
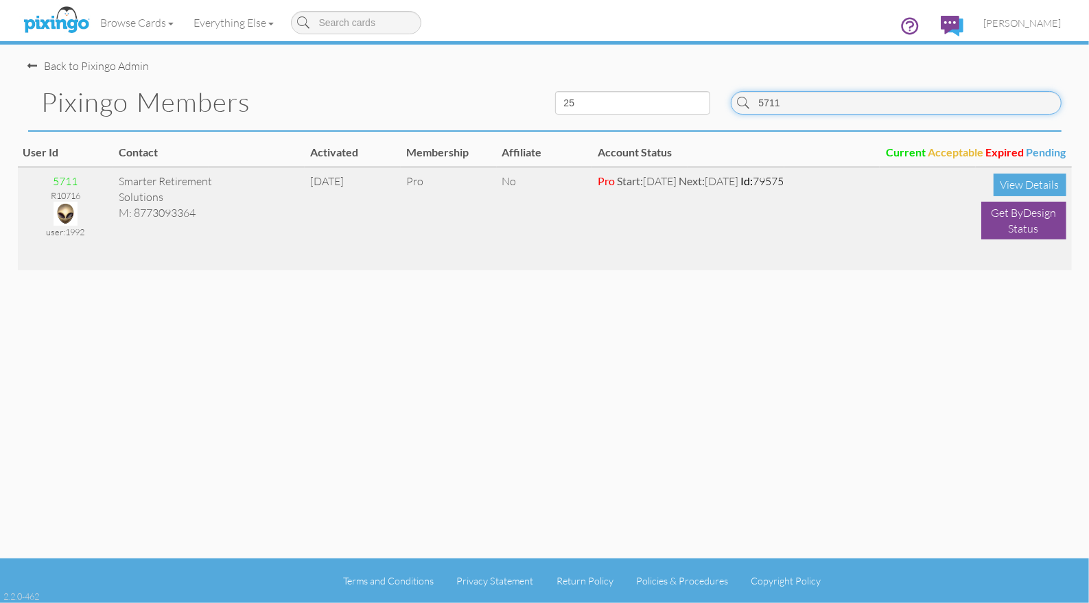
type input "5711"
click at [69, 205] on img at bounding box center [66, 214] width 24 height 24
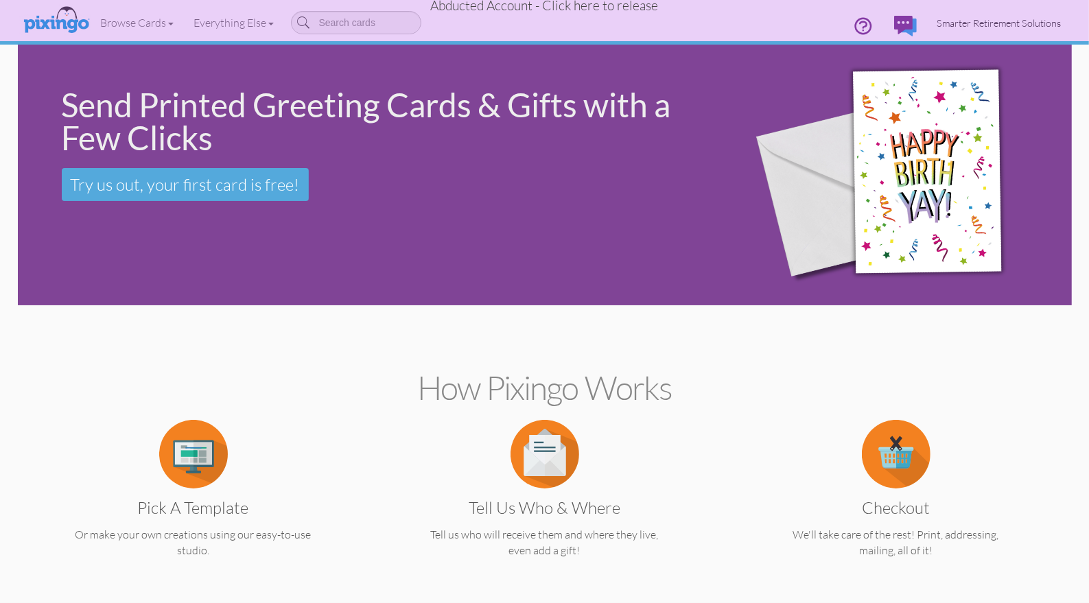
click at [1006, 23] on span "Smarter Retirement Solutions" at bounding box center [999, 23] width 124 height 12
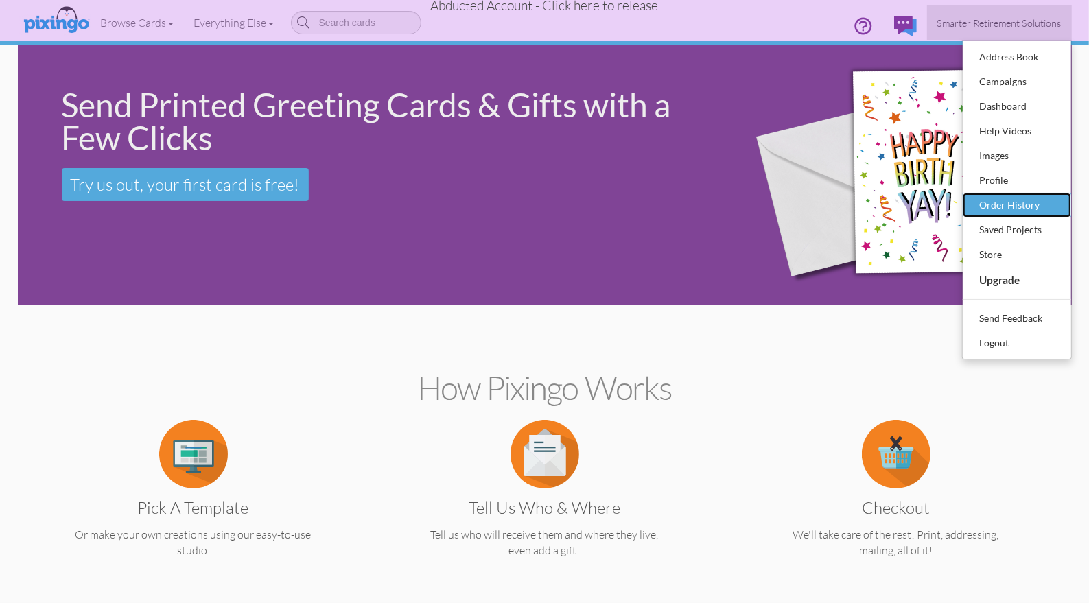
click at [977, 208] on div "Order History" at bounding box center [1016, 205] width 81 height 21
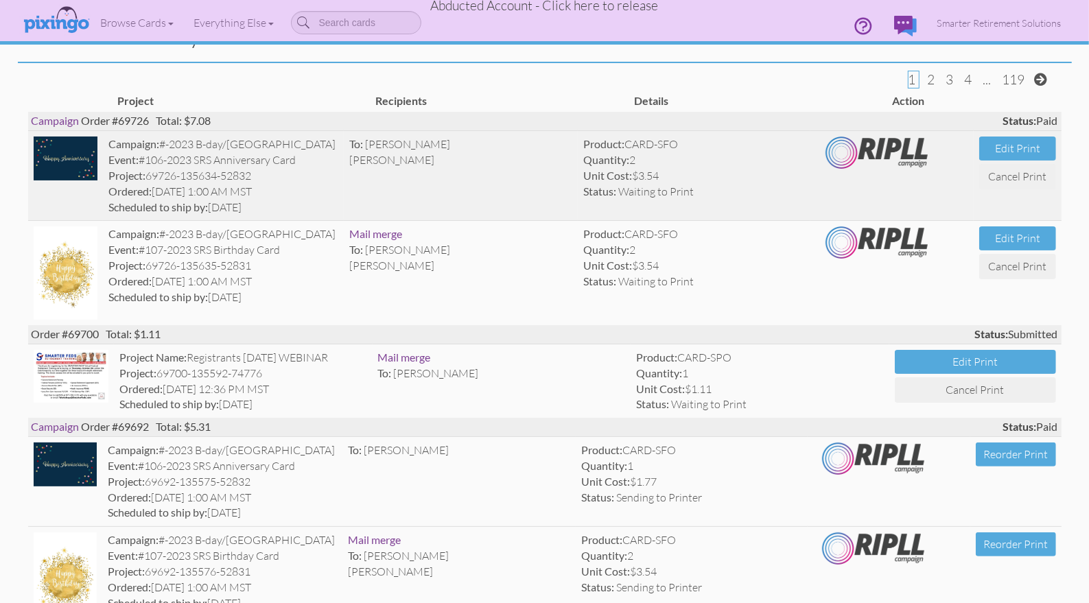
scroll to position [88, 0]
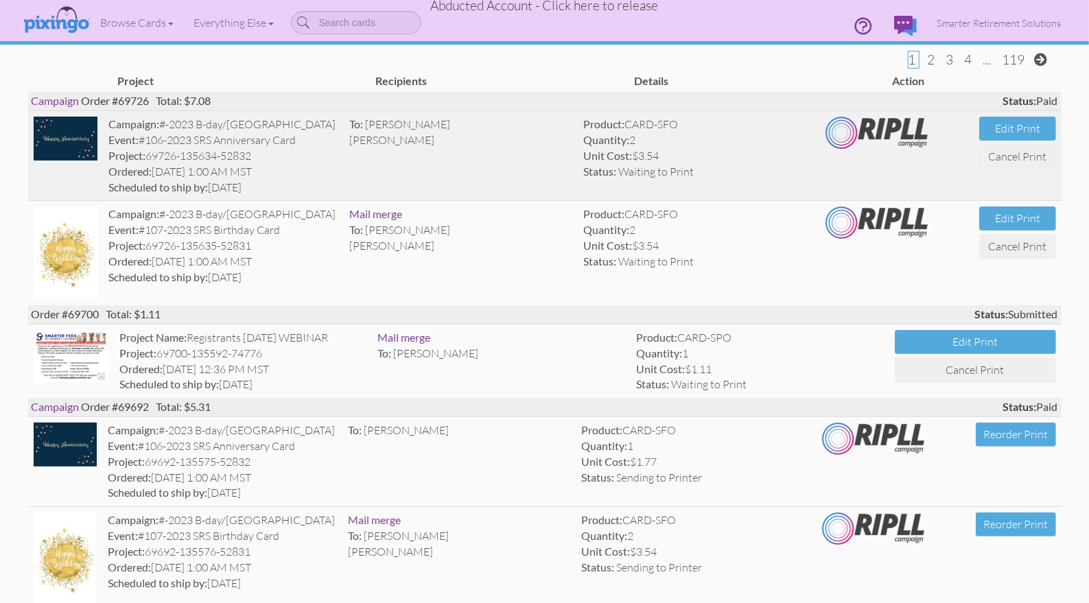
click at [479, 165] on td "To: [PERSON_NAME] [PERSON_NAME]" at bounding box center [461, 156] width 234 height 90
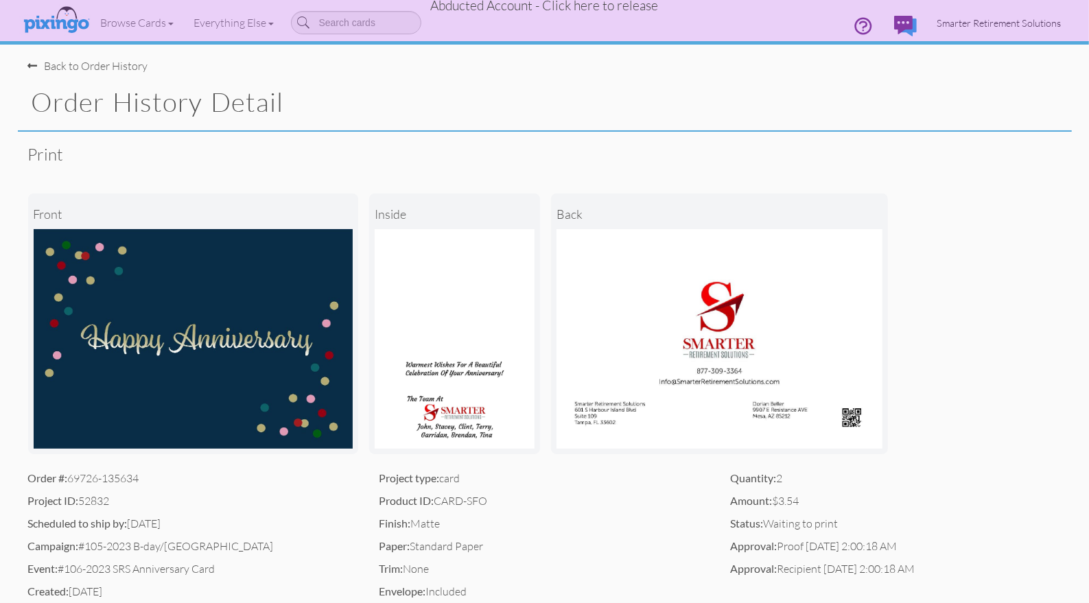
click at [976, 20] on span "Smarter Retirement Solutions" at bounding box center [999, 23] width 124 height 12
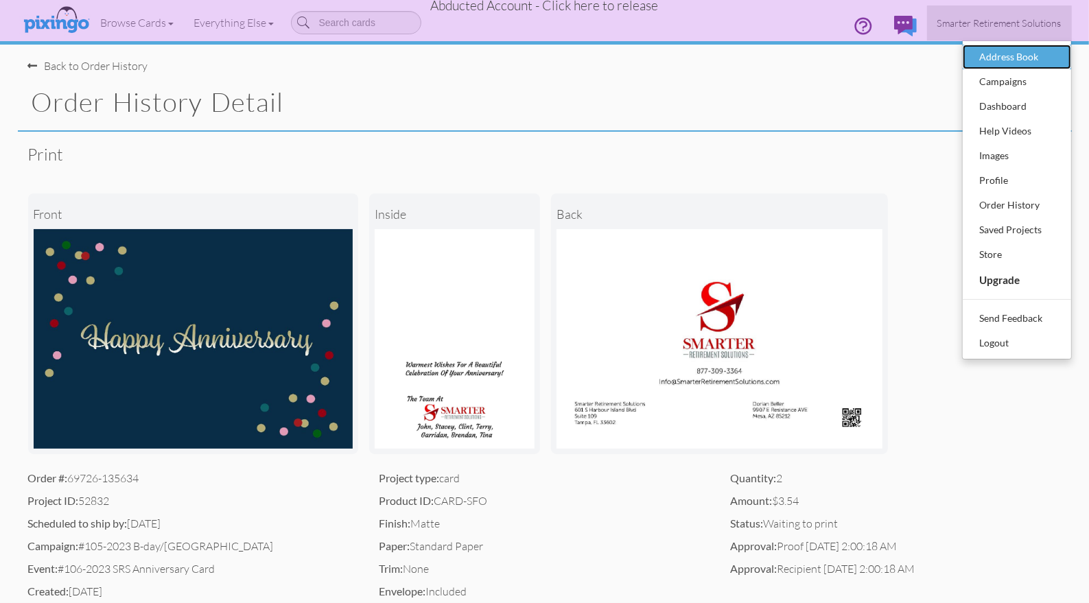
click at [993, 59] on div "Address Book" at bounding box center [1016, 57] width 81 height 21
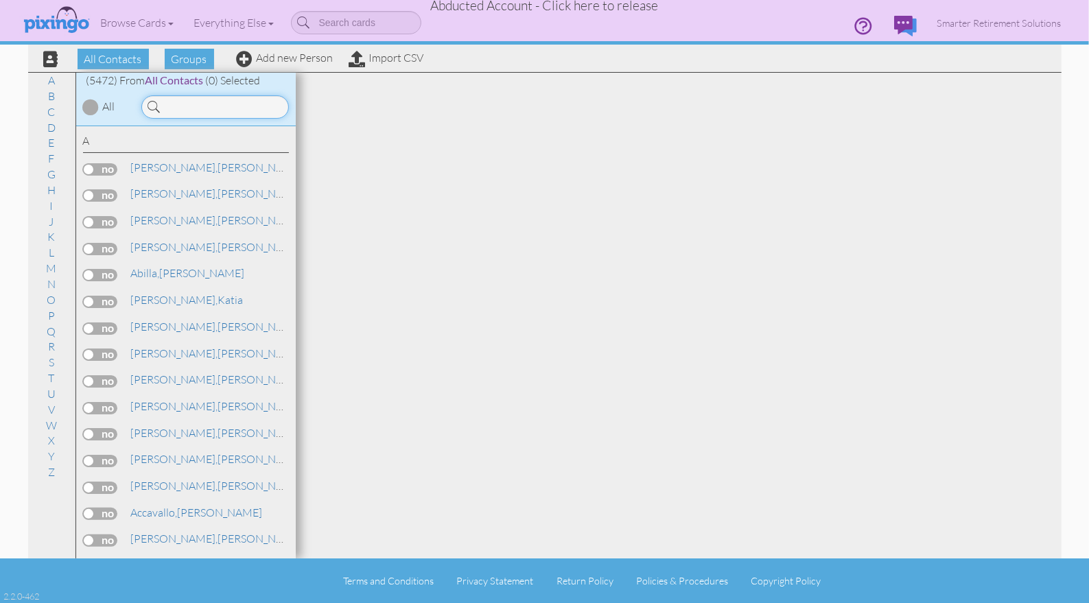
click at [180, 108] on input at bounding box center [214, 106] width 147 height 23
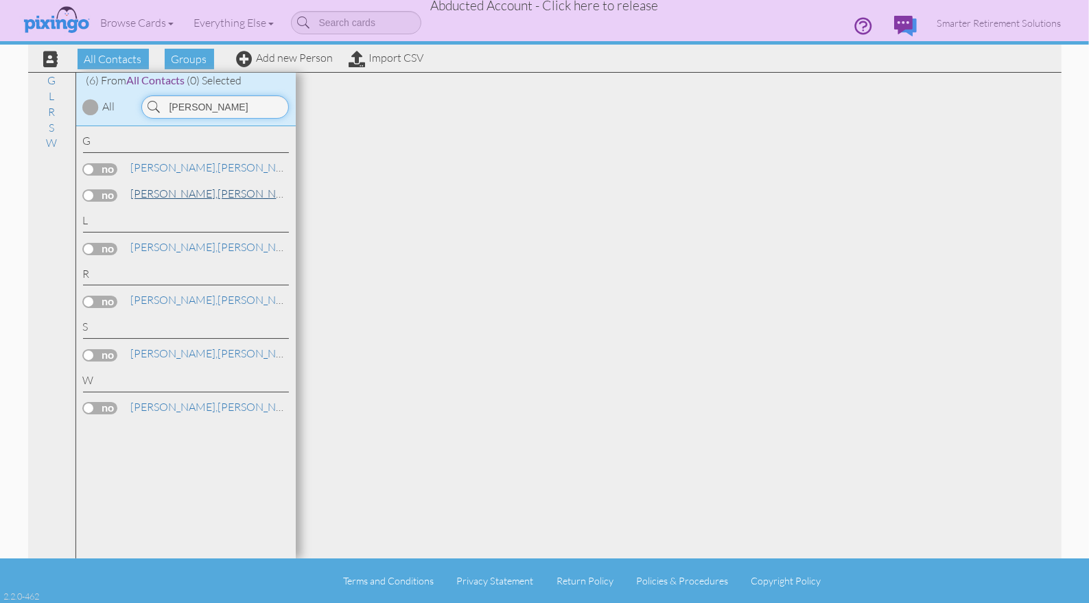
type input "[PERSON_NAME]"
click at [165, 195] on span "[PERSON_NAME]," at bounding box center [174, 194] width 87 height 14
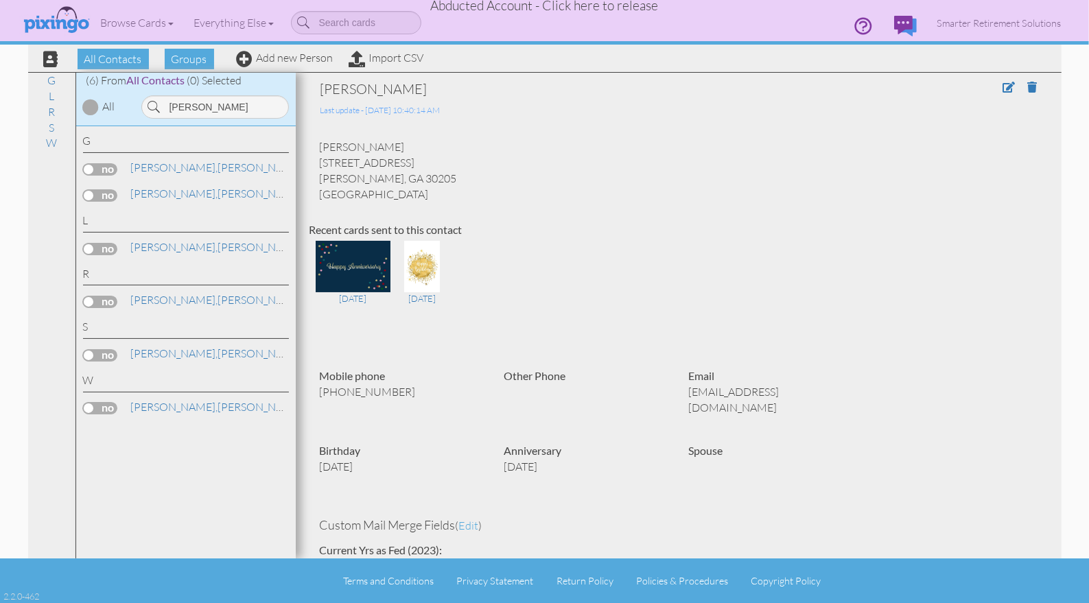
click at [1011, 314] on div "[DATE] [DATE]" at bounding box center [678, 293] width 738 height 110
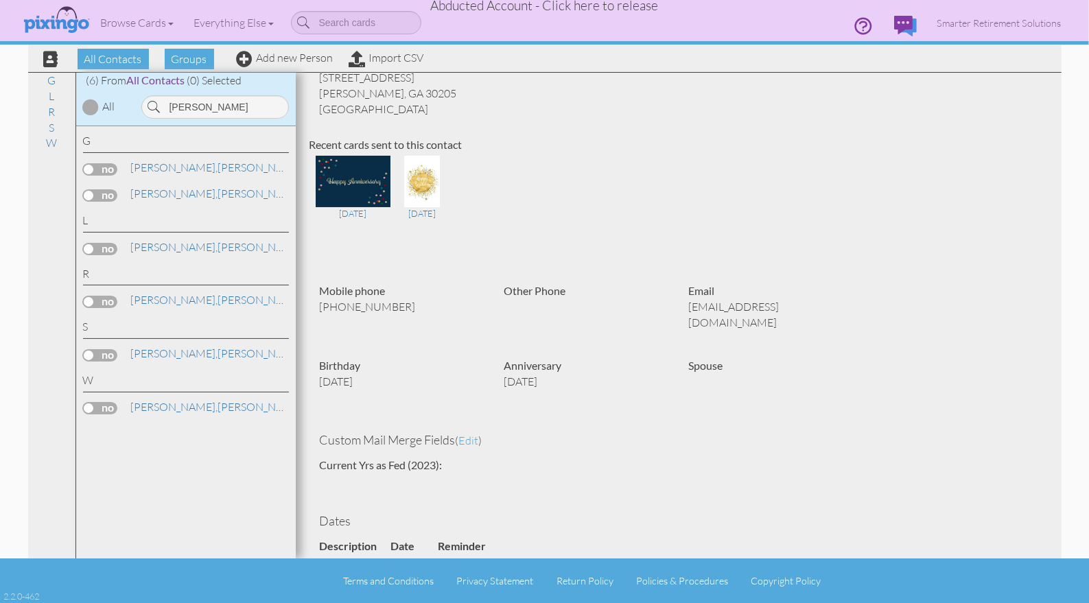
scroll to position [86, 0]
